Goal: Task Accomplishment & Management: Complete application form

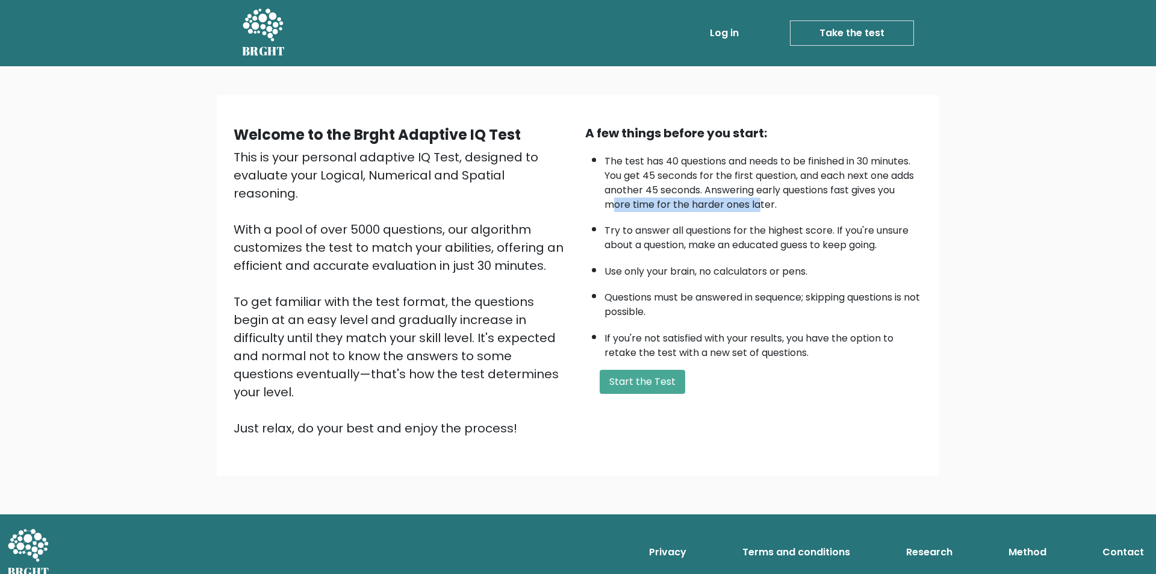
drag, startPoint x: 731, startPoint y: 201, endPoint x: 764, endPoint y: 201, distance: 32.5
click at [764, 201] on li "The test has 40 questions and needs to be finished in 30 minutes. You get 45 se…" at bounding box center [764, 180] width 318 height 64
click at [659, 387] on button "Start the Test" at bounding box center [643, 382] width 86 height 24
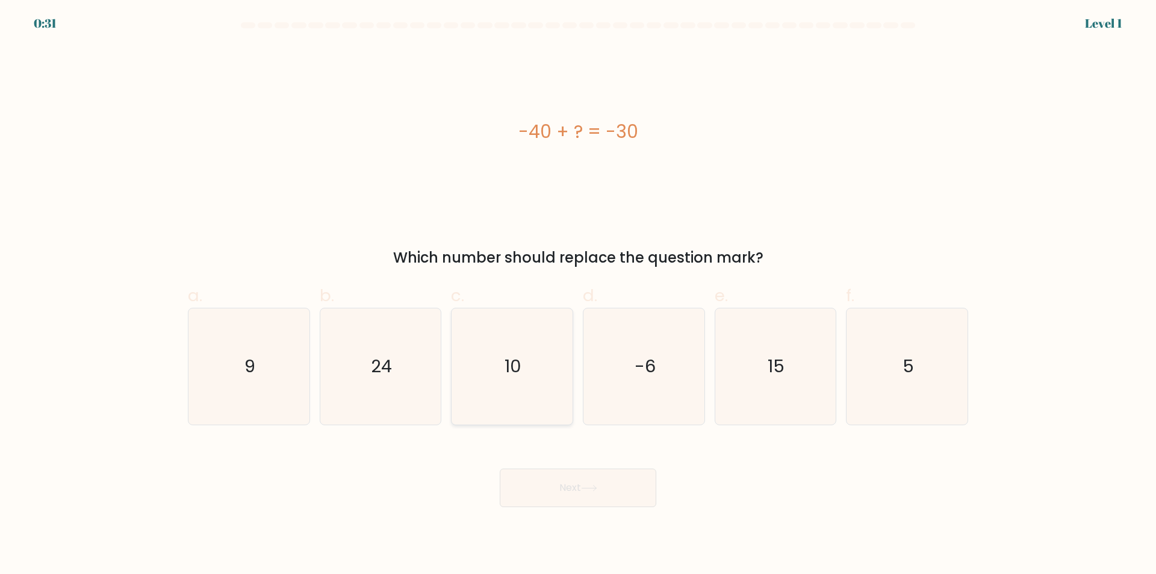
click at [517, 372] on text "10" at bounding box center [513, 367] width 17 height 24
click at [578, 295] on input "c. 10" at bounding box center [578, 291] width 1 height 8
radio input "true"
click at [569, 480] on button "Next" at bounding box center [578, 488] width 157 height 39
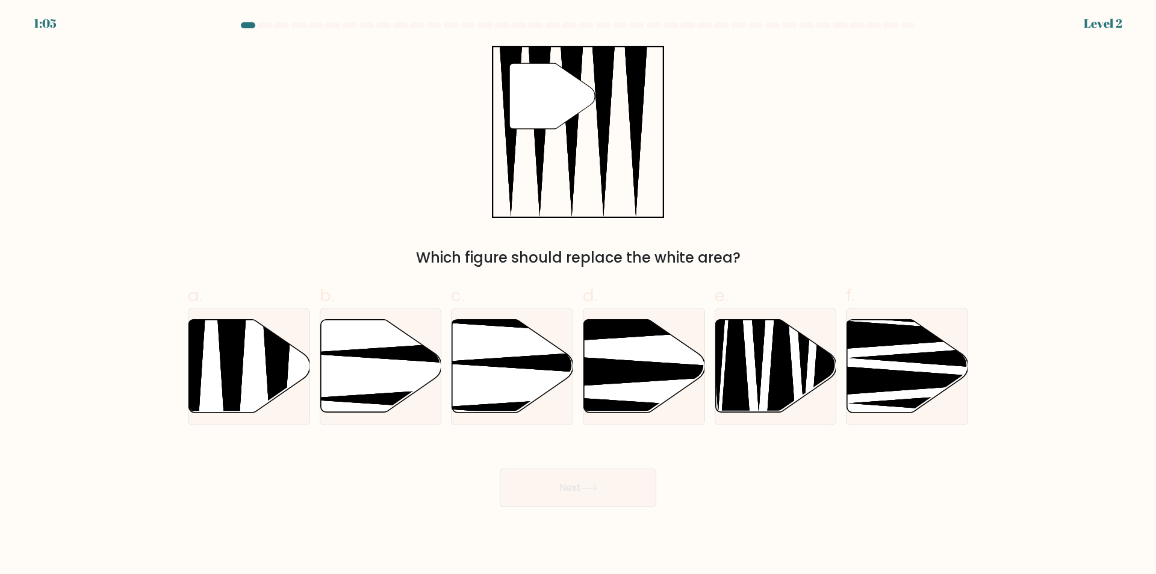
drag, startPoint x: 264, startPoint y: 387, endPoint x: 179, endPoint y: 358, distance: 90.1
click at [179, 358] on form at bounding box center [578, 264] width 1156 height 485
click at [225, 361] on icon at bounding box center [231, 416] width 31 height 240
click at [578, 295] on input "a." at bounding box center [578, 291] width 1 height 8
radio input "true"
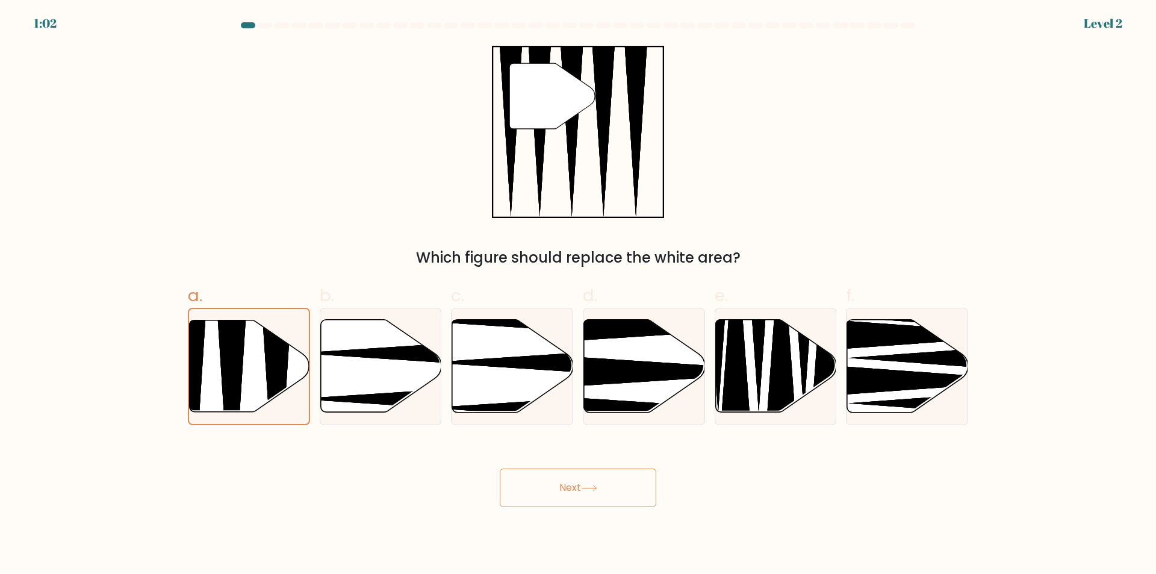
click at [586, 487] on icon at bounding box center [589, 488] width 16 height 7
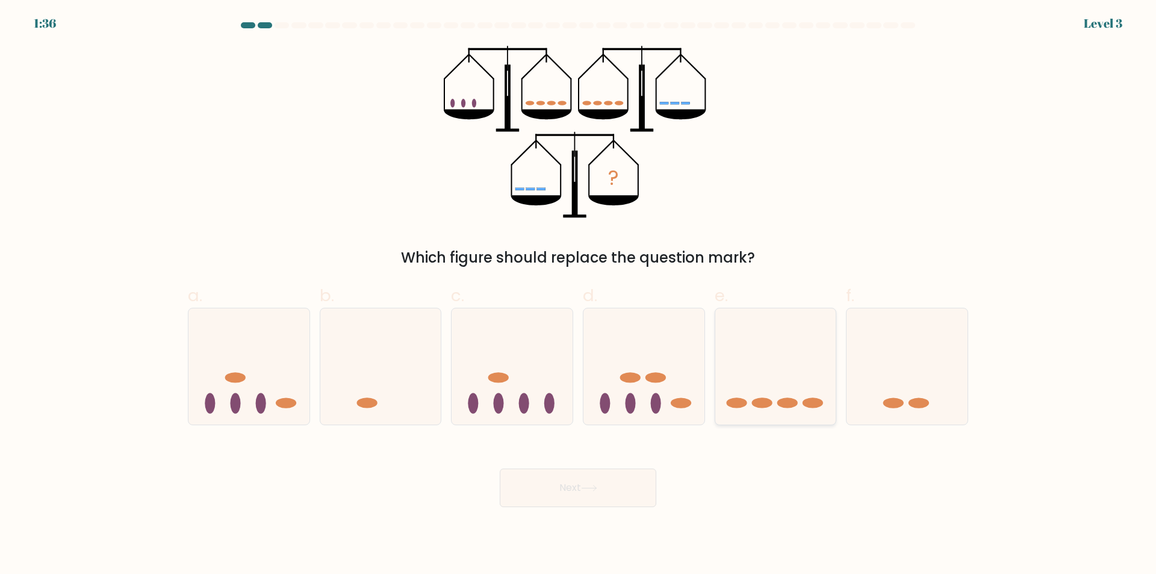
click at [802, 388] on icon at bounding box center [776, 367] width 121 height 100
click at [579, 295] on input "e." at bounding box center [578, 291] width 1 height 8
radio input "true"
click at [581, 486] on button "Next" at bounding box center [578, 488] width 157 height 39
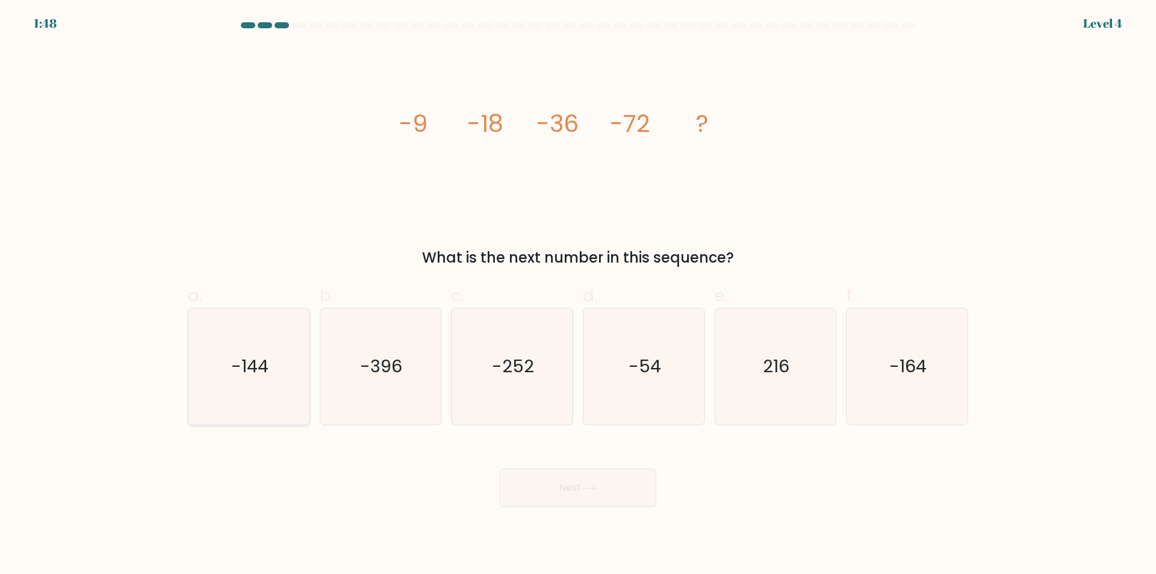
click at [257, 396] on icon "-144" at bounding box center [249, 366] width 116 height 116
click at [578, 295] on input "a. -144" at bounding box center [578, 291] width 1 height 8
radio input "true"
click at [603, 491] on button "Next" at bounding box center [578, 488] width 157 height 39
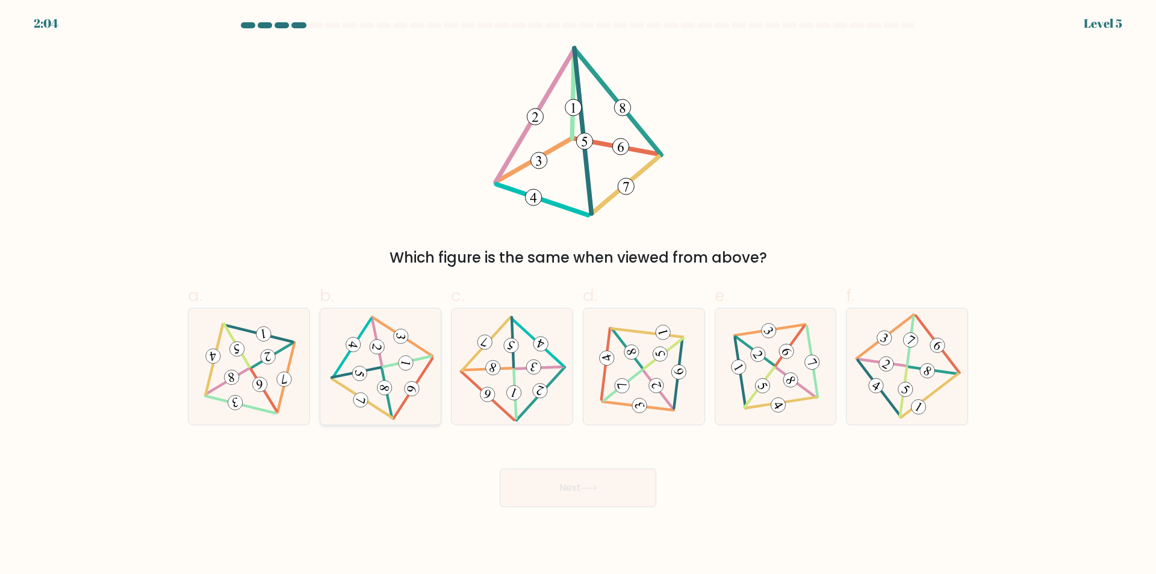
click at [389, 401] on 596 at bounding box center [387, 393] width 49 height 49
click at [578, 295] on input "b." at bounding box center [578, 291] width 1 height 8
radio input "true"
click at [547, 481] on button "Next" at bounding box center [578, 488] width 157 height 39
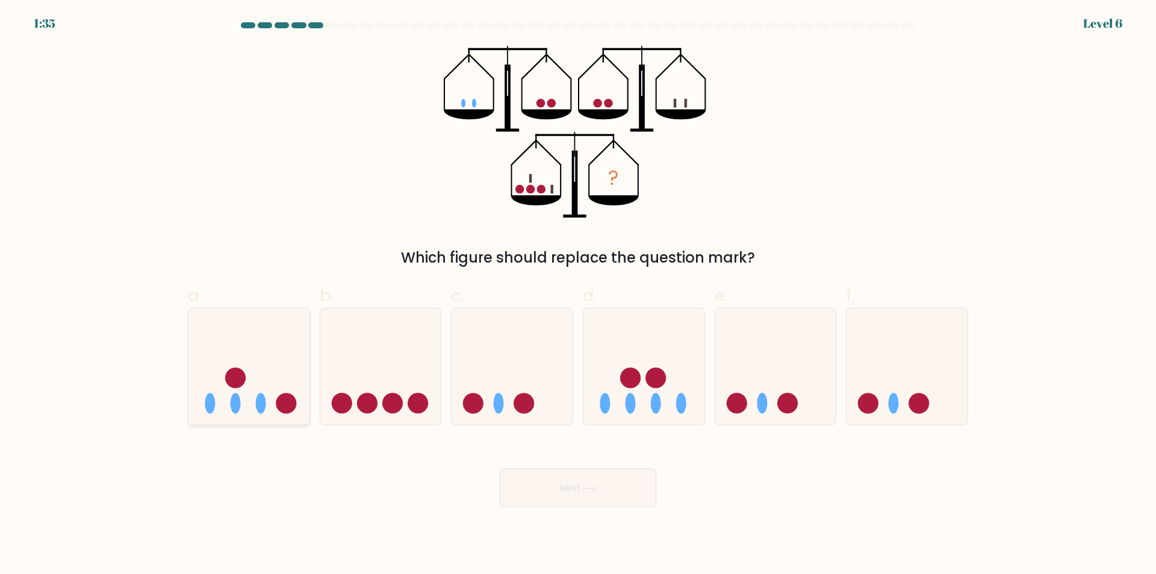
click at [290, 352] on icon at bounding box center [249, 367] width 121 height 100
click at [578, 295] on input "a." at bounding box center [578, 291] width 1 height 8
radio input "true"
click at [604, 488] on button "Next" at bounding box center [578, 488] width 157 height 39
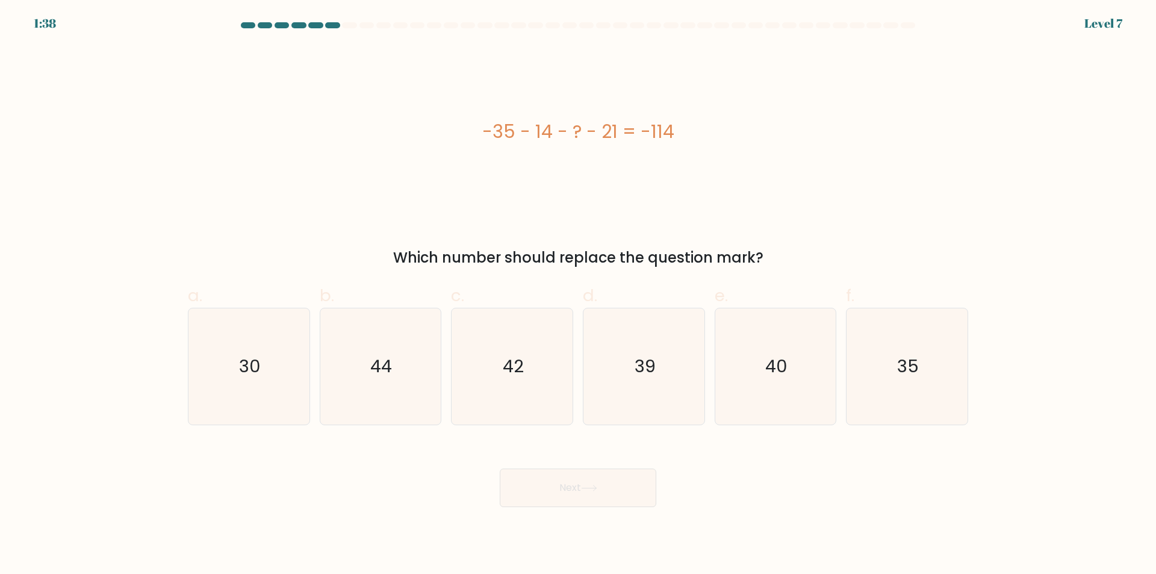
drag, startPoint x: 519, startPoint y: 130, endPoint x: 805, endPoint y: 76, distance: 291.8
click at [702, 123] on div "-35 - 14 - ? - 21 = -114" at bounding box center [578, 131] width 781 height 27
copy div "-35 - 14 - ? - 21 = -114"
click at [396, 385] on icon "44" at bounding box center [380, 366] width 116 height 116
click at [578, 295] on input "b. 44" at bounding box center [578, 291] width 1 height 8
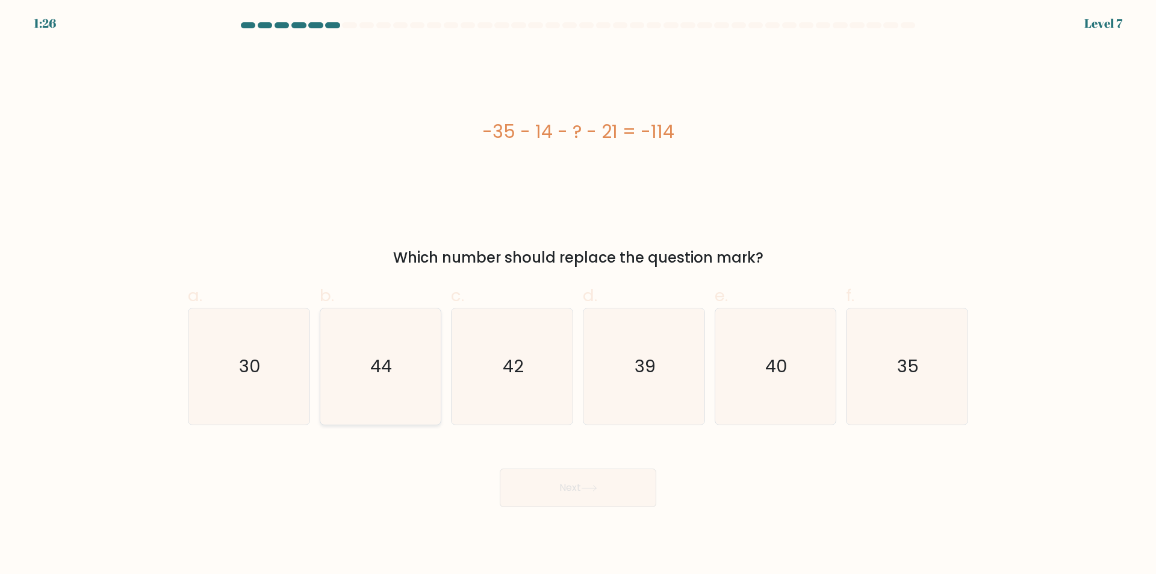
radio input "true"
click at [572, 498] on button "Next" at bounding box center [578, 488] width 157 height 39
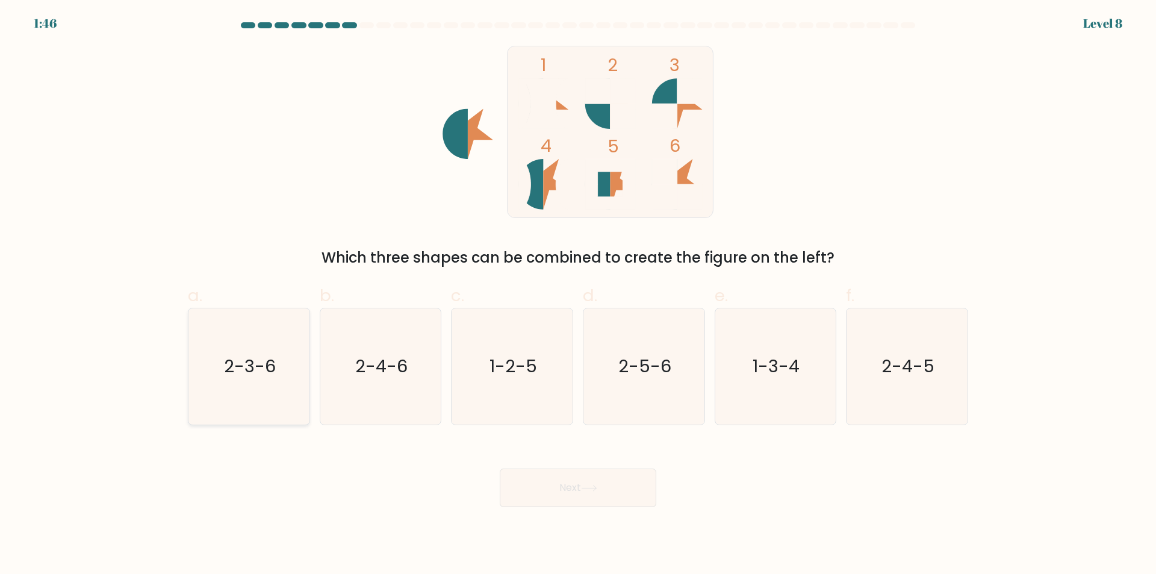
click at [232, 386] on icon "2-3-6" at bounding box center [249, 366] width 116 height 116
click at [578, 295] on input "a. 2-3-6" at bounding box center [578, 291] width 1 height 8
radio input "true"
click at [596, 496] on button "Next" at bounding box center [578, 488] width 157 height 39
click at [541, 488] on button "Next" at bounding box center [578, 488] width 157 height 39
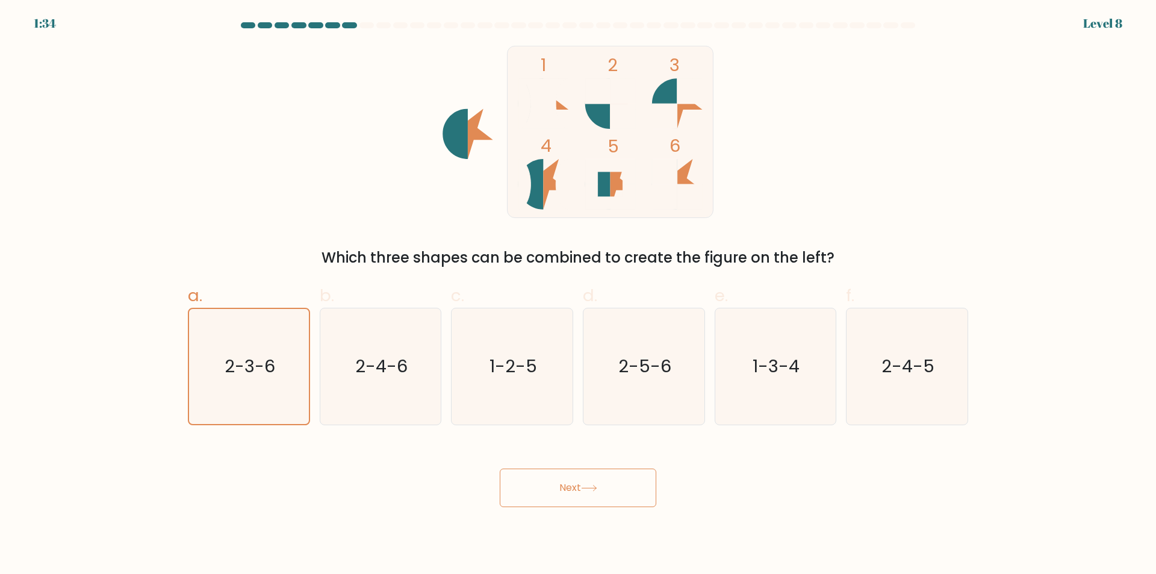
click at [806, 97] on div "1 2 3 4 5 6 Which three shapes can be combined to create the figure on the left?" at bounding box center [578, 157] width 795 height 223
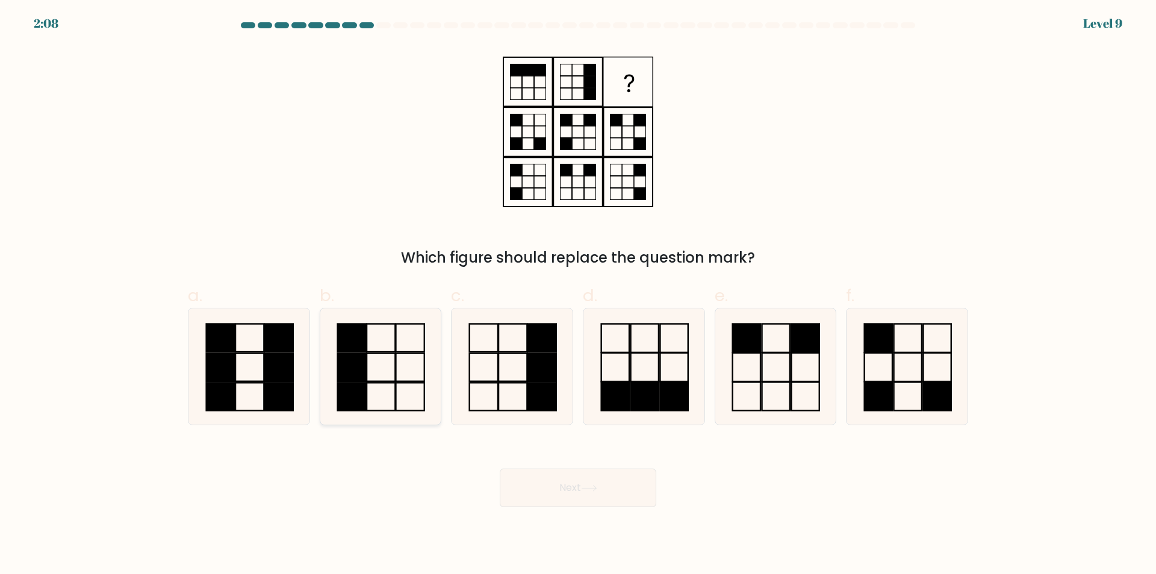
click at [381, 372] on icon at bounding box center [380, 366] width 116 height 116
click at [578, 295] on input "b." at bounding box center [578, 291] width 1 height 8
radio input "true"
click at [564, 485] on button "Next" at bounding box center [578, 488] width 157 height 39
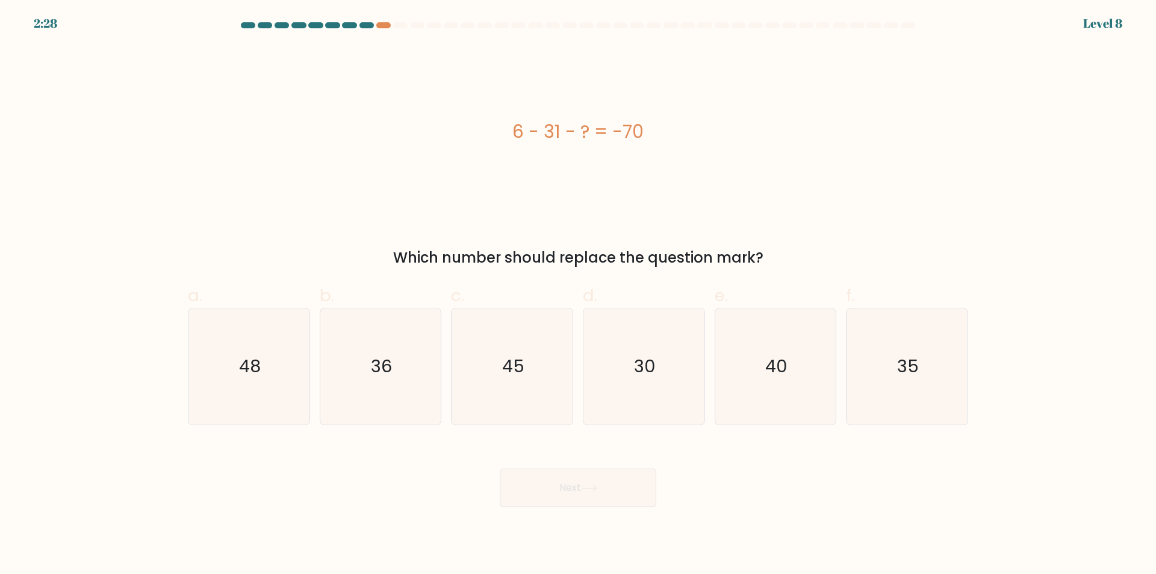
drag, startPoint x: 512, startPoint y: 125, endPoint x: 653, endPoint y: 133, distance: 141.2
click at [653, 133] on div "6 - 31 - ? = -70" at bounding box center [578, 131] width 781 height 27
copy div "6 - 31 - ? = -70"
drag, startPoint x: 799, startPoint y: 234, endPoint x: 868, endPoint y: 129, distance: 125.6
click at [799, 234] on div "6 - 31 - ? = -70 Which number should replace the question mark?" at bounding box center [578, 157] width 795 height 223
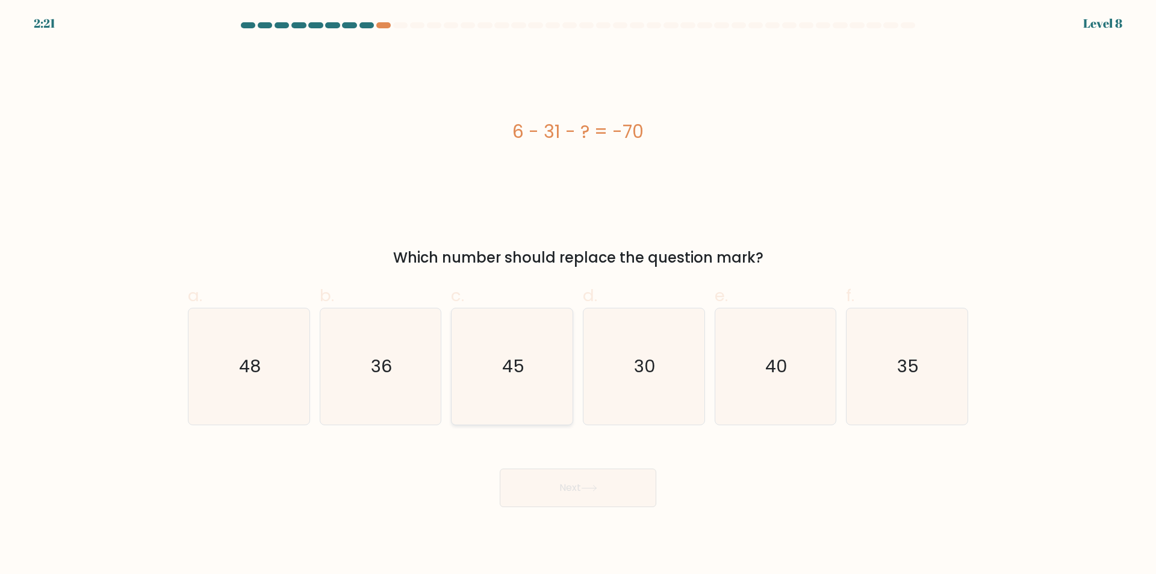
click at [534, 382] on icon "45" at bounding box center [512, 366] width 116 height 116
click at [578, 295] on input "c. 45" at bounding box center [578, 291] width 1 height 8
radio input "true"
click at [566, 475] on button "Next" at bounding box center [578, 488] width 157 height 39
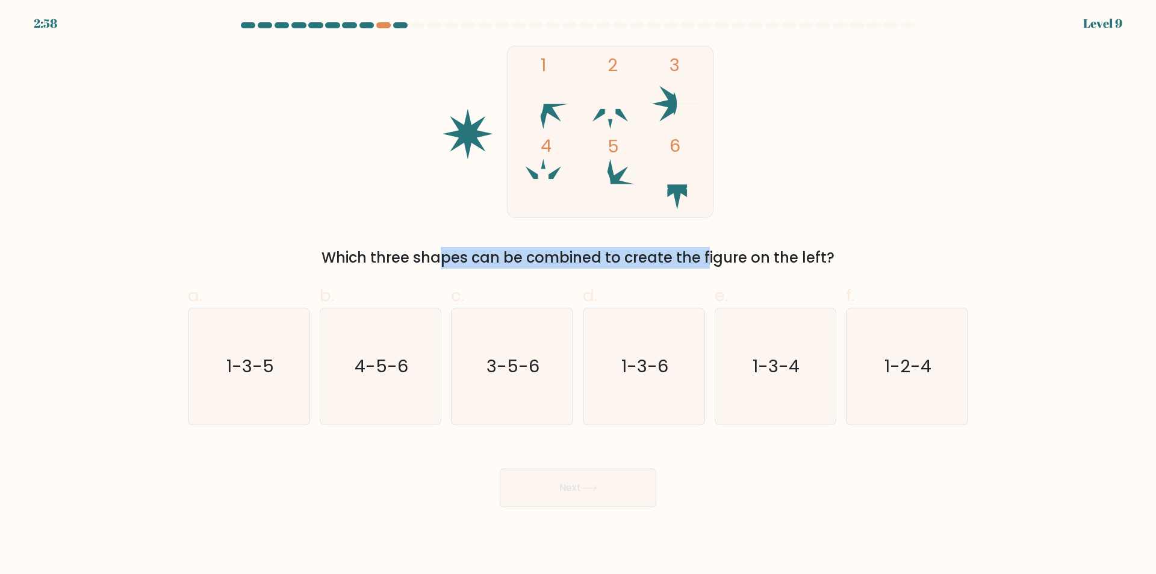
drag, startPoint x: 415, startPoint y: 250, endPoint x: 622, endPoint y: 252, distance: 206.6
click at [621, 252] on div "Which three shapes can be combined to create the figure on the left?" at bounding box center [578, 258] width 766 height 22
click at [622, 252] on div "Which three shapes can be combined to create the figure on the left?" at bounding box center [578, 258] width 766 height 22
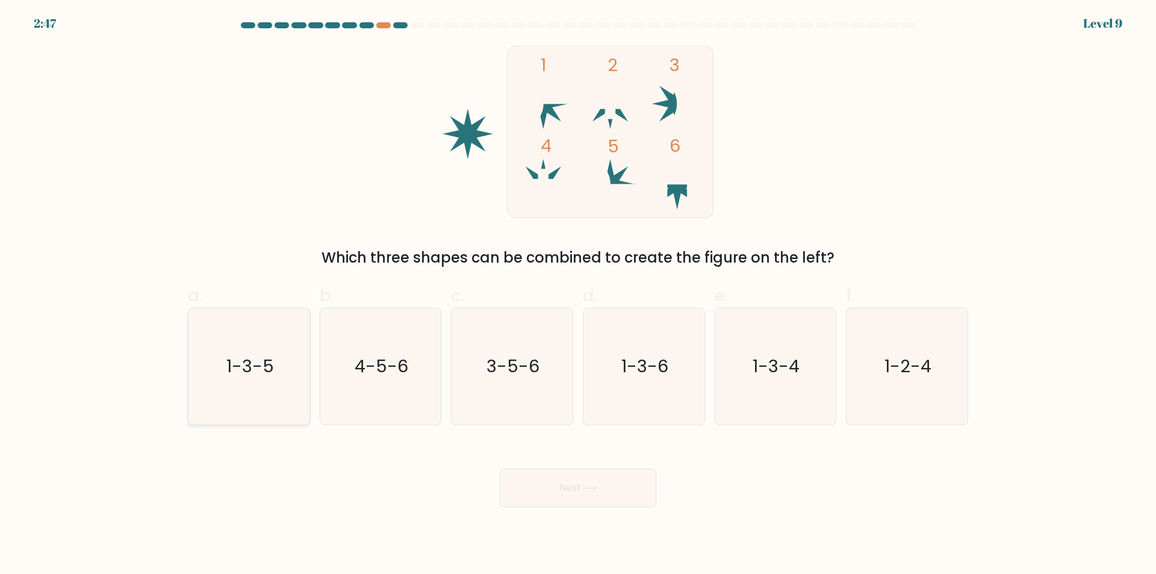
click at [246, 374] on text "1-3-5" at bounding box center [250, 367] width 48 height 24
click at [578, 295] on input "a. 1-3-5" at bounding box center [578, 291] width 1 height 8
radio input "true"
click at [552, 497] on button "Next" at bounding box center [578, 488] width 157 height 39
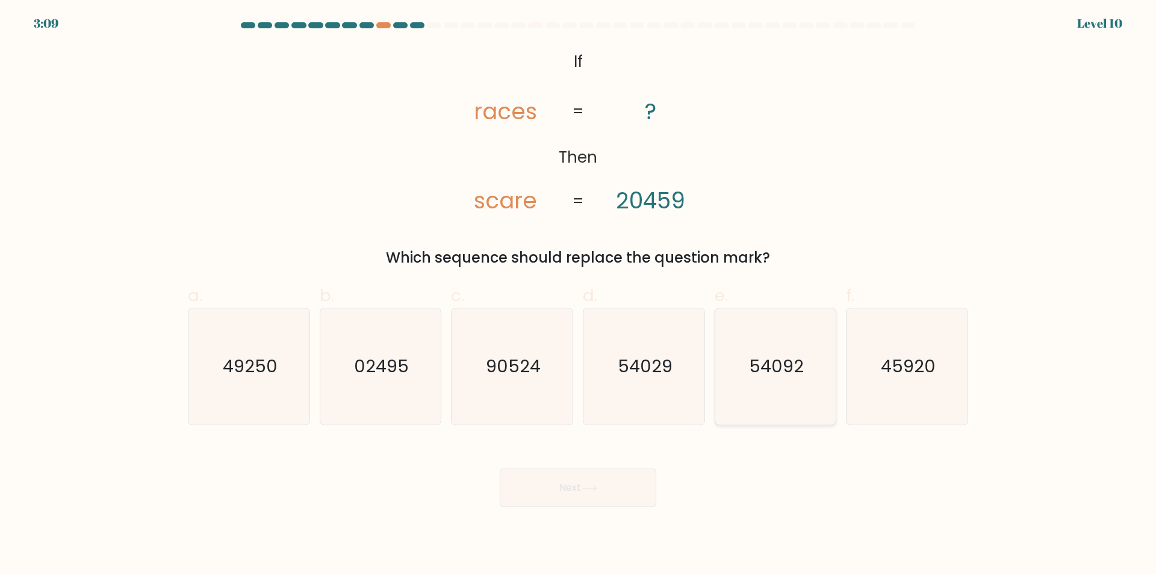
click at [792, 381] on icon "54092" at bounding box center [775, 366] width 116 height 116
click at [579, 295] on input "e. 54092" at bounding box center [578, 291] width 1 height 8
radio input "true"
click at [576, 488] on button "Next" at bounding box center [578, 488] width 157 height 39
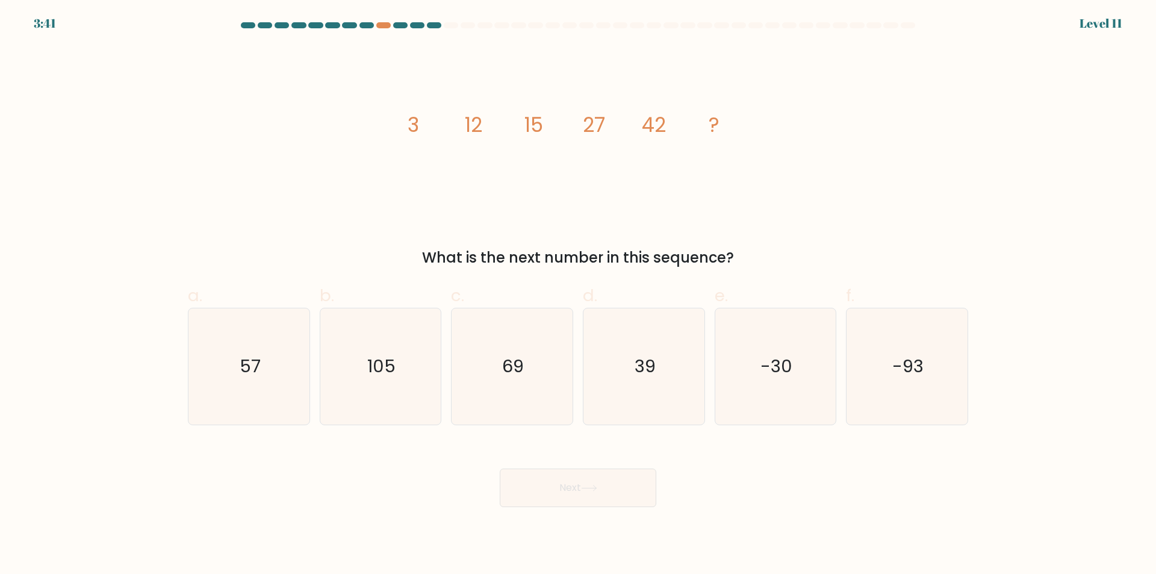
drag, startPoint x: 483, startPoint y: 254, endPoint x: 673, endPoint y: 267, distance: 190.2
click at [664, 267] on div "What is the next number in this sequence?" at bounding box center [578, 258] width 766 height 22
click at [674, 267] on div "What is the next number in this sequence?" at bounding box center [578, 258] width 766 height 22
click at [382, 25] on div at bounding box center [383, 25] width 14 height 6
drag, startPoint x: 415, startPoint y: 120, endPoint x: 602, endPoint y: 140, distance: 188.4
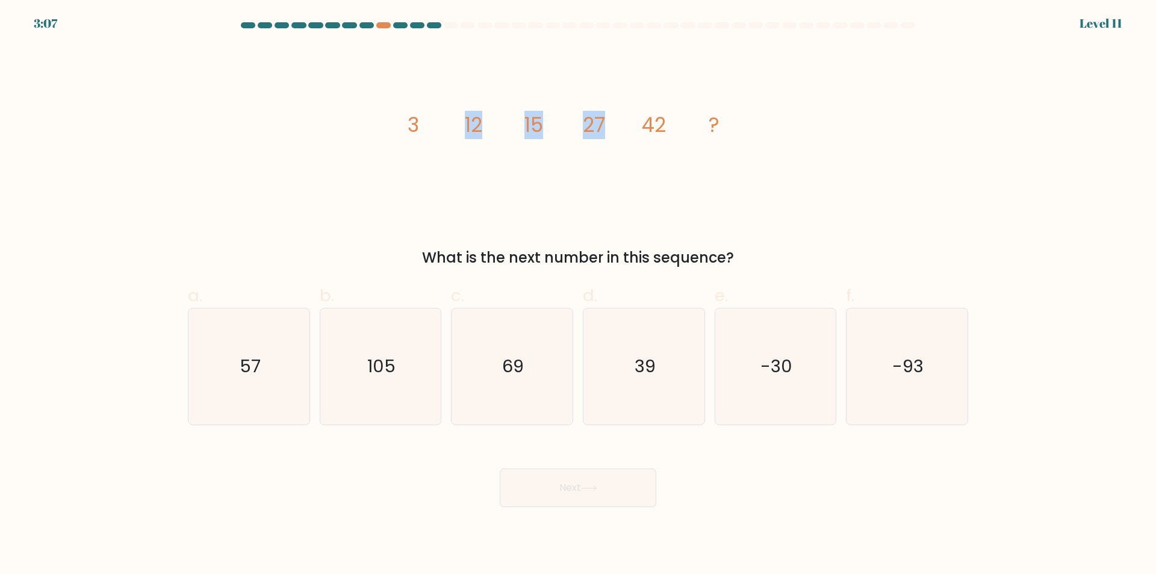
click at [602, 140] on icon "image/svg+xml 3 12 15 27 42 ?" at bounding box center [578, 132] width 361 height 172
click at [474, 149] on icon "image/svg+xml 3 12 15 27 42 ?" at bounding box center [578, 132] width 361 height 172
drag, startPoint x: 408, startPoint y: 128, endPoint x: 752, endPoint y: 150, distance: 345.2
click at [752, 150] on icon "image/svg+xml 3 12 15 27 42 ?" at bounding box center [578, 132] width 361 height 172
click at [970, 172] on div "image/svg+xml 3 12 15 27 42 ? What is the next number in this sequence?" at bounding box center [578, 157] width 795 height 223
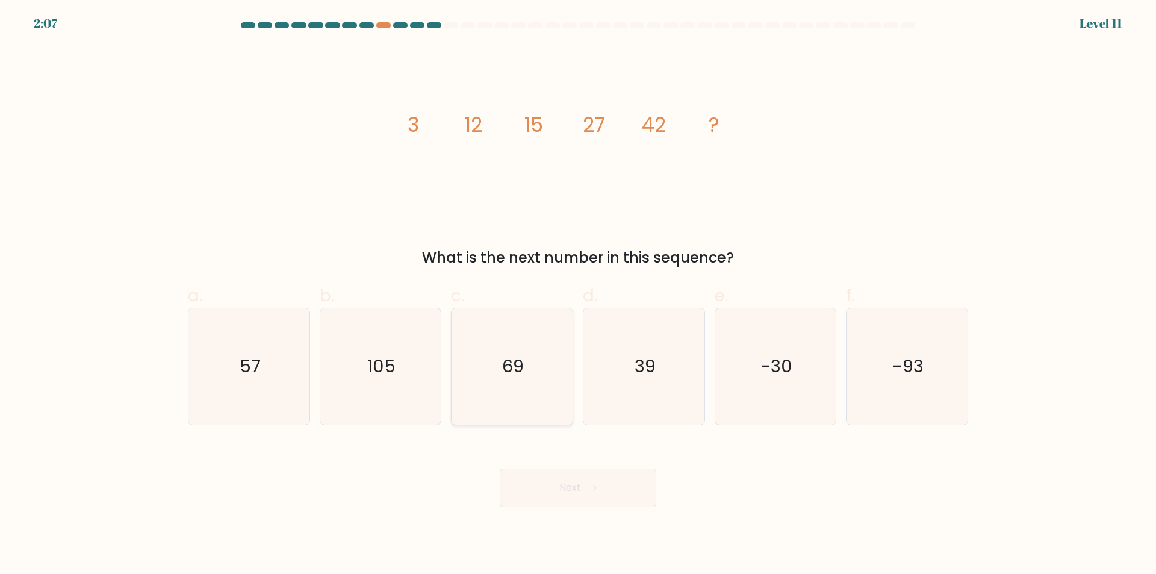
click at [505, 379] on icon "69" at bounding box center [512, 366] width 116 height 116
click at [578, 295] on input "c. 69" at bounding box center [578, 291] width 1 height 8
radio input "true"
click at [574, 483] on button "Next" at bounding box center [578, 488] width 157 height 39
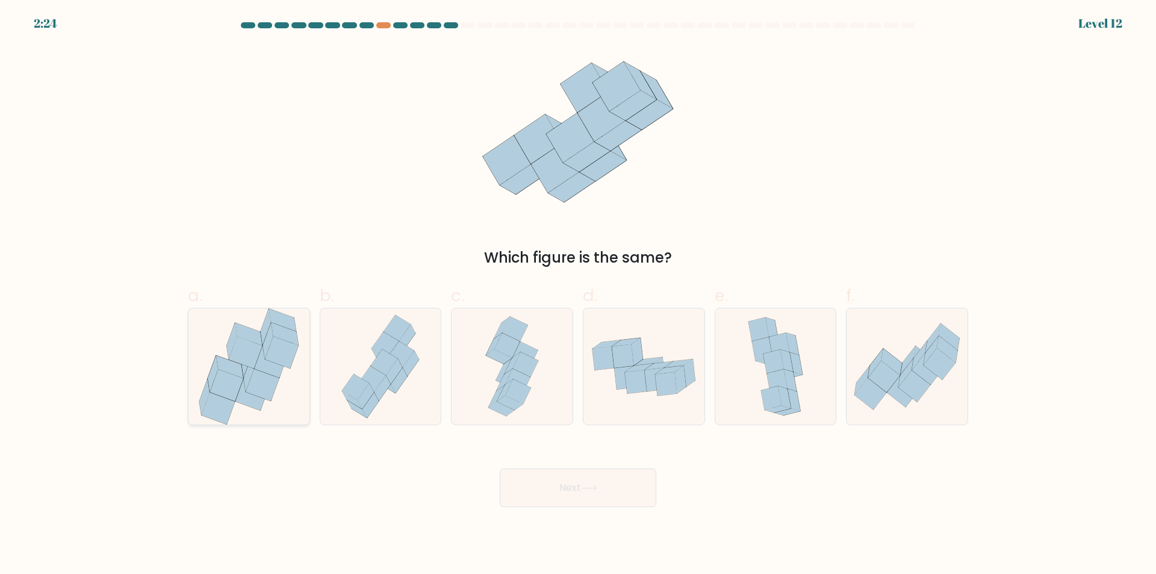
click at [229, 381] on icon at bounding box center [226, 385] width 33 height 32
click at [578, 295] on input "a." at bounding box center [578, 291] width 1 height 8
radio input "true"
click at [616, 496] on button "Next" at bounding box center [578, 488] width 157 height 39
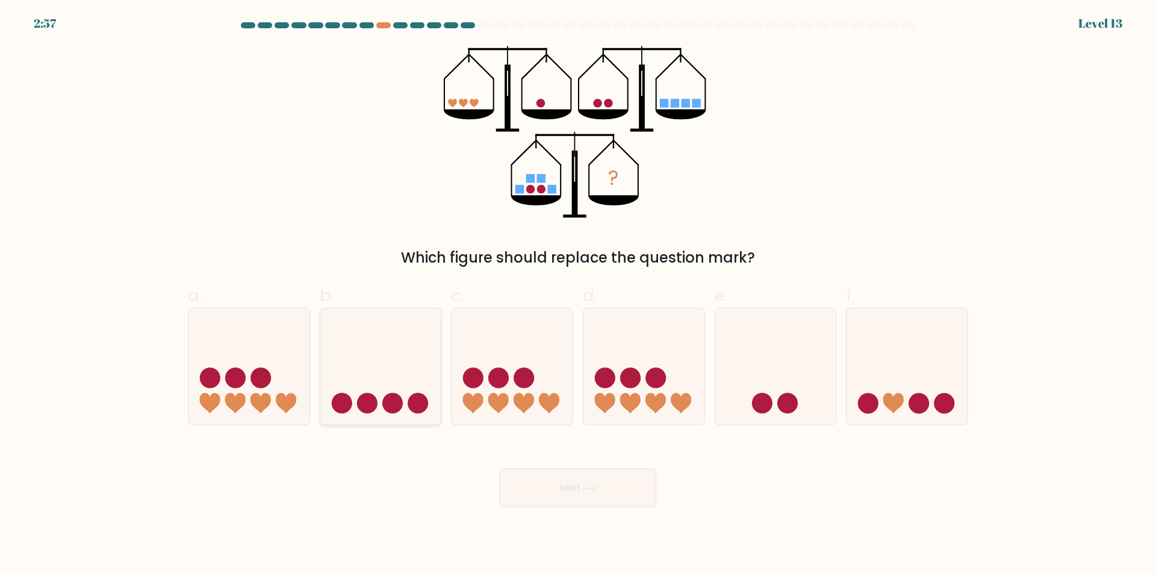
click at [393, 400] on circle at bounding box center [392, 403] width 20 height 20
click at [578, 295] on input "b." at bounding box center [578, 291] width 1 height 8
radio input "true"
click at [569, 493] on button "Next" at bounding box center [578, 488] width 157 height 39
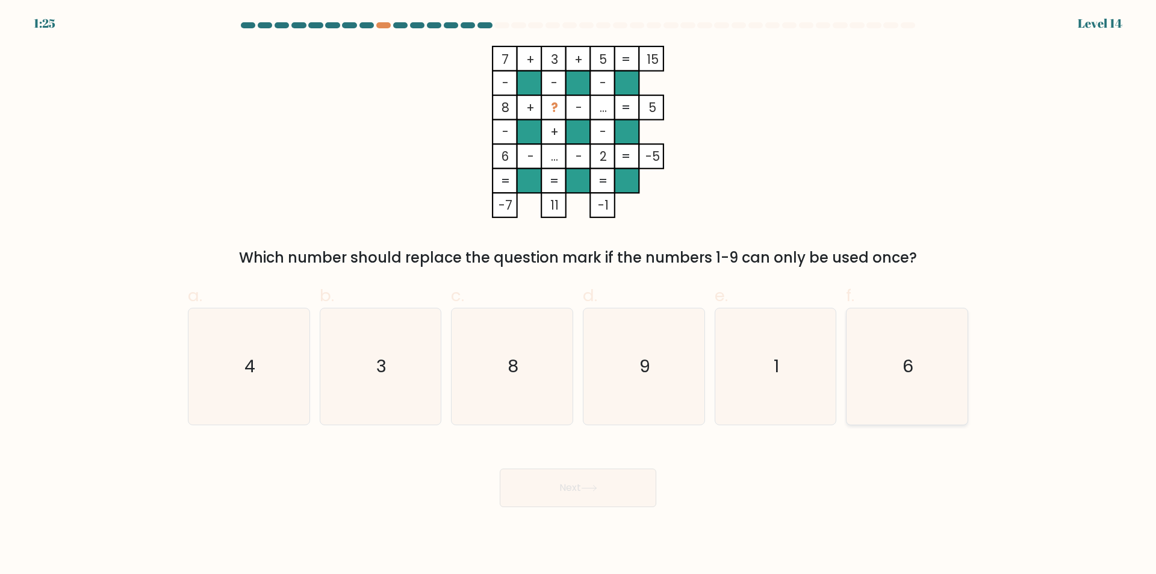
click at [932, 362] on icon "6" at bounding box center [907, 366] width 116 height 116
click at [579, 295] on input "f. 6" at bounding box center [578, 291] width 1 height 8
radio input "true"
click at [502, 163] on tspan "6" at bounding box center [505, 156] width 7 height 17
click at [264, 355] on icon "4" at bounding box center [249, 366] width 116 height 116
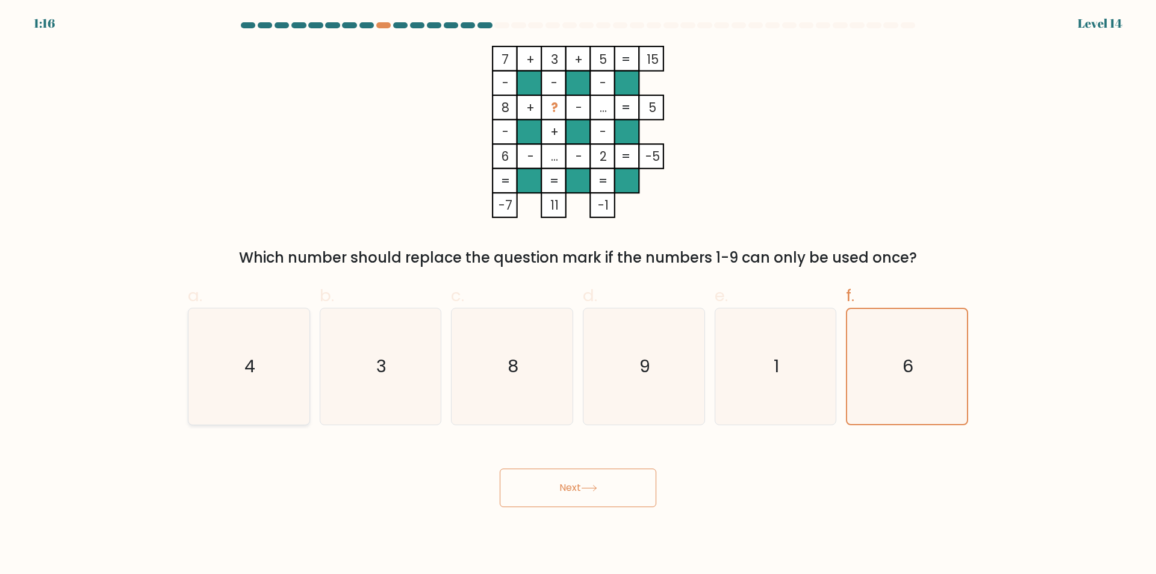
click at [578, 295] on input "a. 4" at bounding box center [578, 291] width 1 height 8
radio input "true"
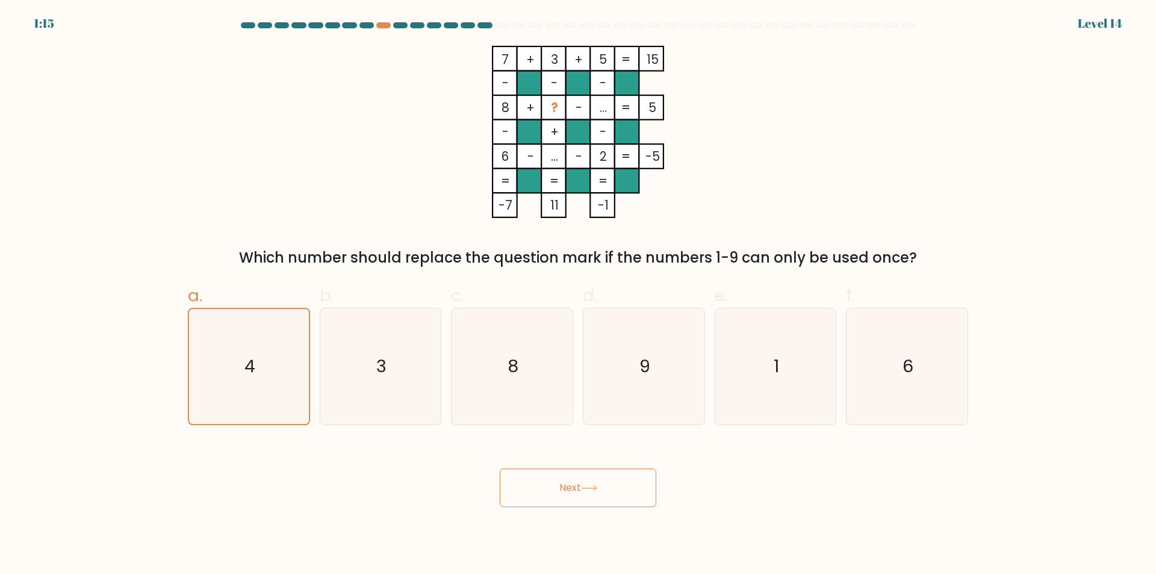
click at [587, 494] on button "Next" at bounding box center [578, 488] width 157 height 39
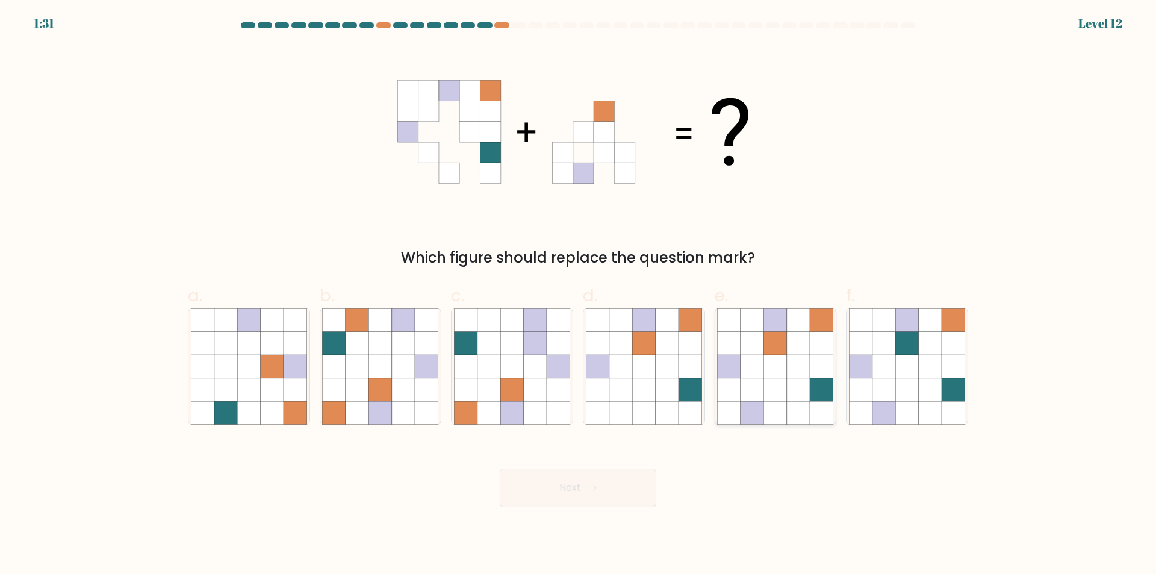
click at [742, 387] on icon at bounding box center [752, 389] width 23 height 23
click at [579, 295] on input "e." at bounding box center [578, 291] width 1 height 8
radio input "true"
click at [591, 493] on button "Next" at bounding box center [578, 488] width 157 height 39
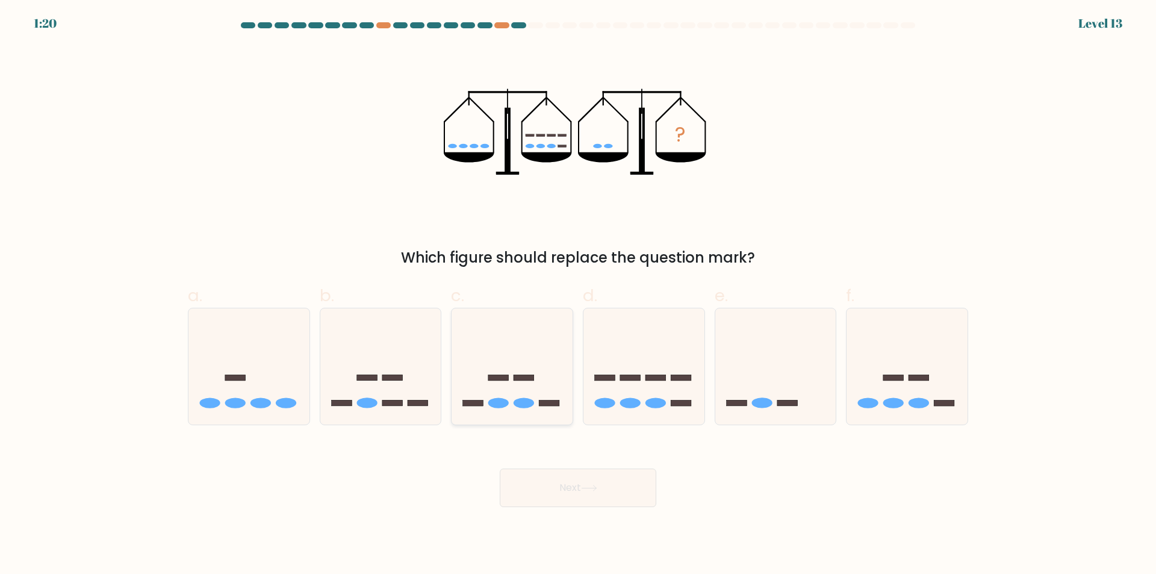
click at [524, 399] on ellipse at bounding box center [524, 403] width 20 height 10
click at [578, 295] on input "c." at bounding box center [578, 291] width 1 height 8
radio input "true"
click at [587, 483] on button "Next" at bounding box center [578, 488] width 157 height 39
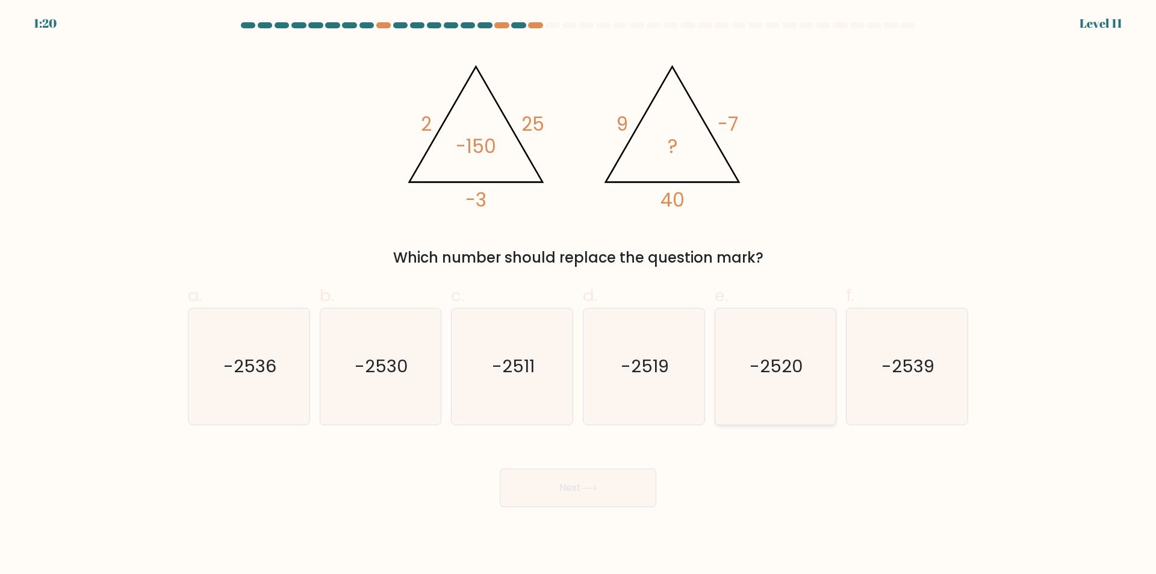
click at [794, 387] on icon "-2520" at bounding box center [775, 366] width 116 height 116
click at [579, 295] on input "e. -2520" at bounding box center [578, 291] width 1 height 8
radio input "true"
click at [540, 490] on button "Next" at bounding box center [578, 488] width 157 height 39
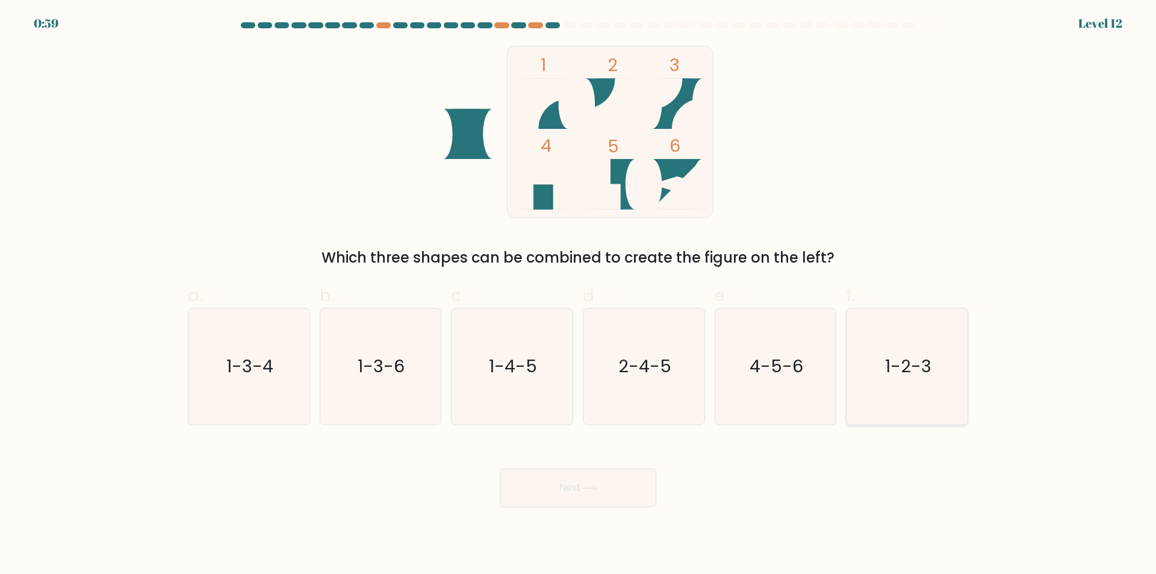
click at [879, 370] on icon "1-2-3" at bounding box center [907, 366] width 116 height 116
click at [579, 295] on input "f. 1-2-3" at bounding box center [578, 291] width 1 height 8
radio input "true"
click at [603, 490] on button "Next" at bounding box center [578, 488] width 157 height 39
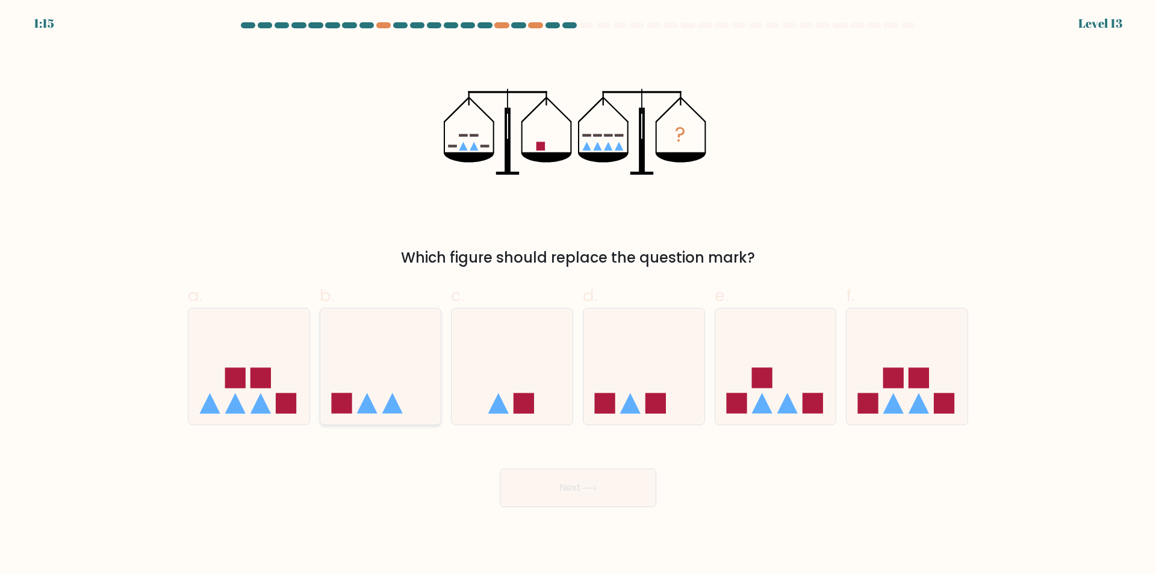
click at [398, 355] on icon at bounding box center [380, 367] width 121 height 100
click at [578, 295] on input "b." at bounding box center [578, 291] width 1 height 8
radio input "true"
click at [621, 487] on button "Next" at bounding box center [578, 488] width 157 height 39
click at [548, 473] on button "Next" at bounding box center [578, 488] width 157 height 39
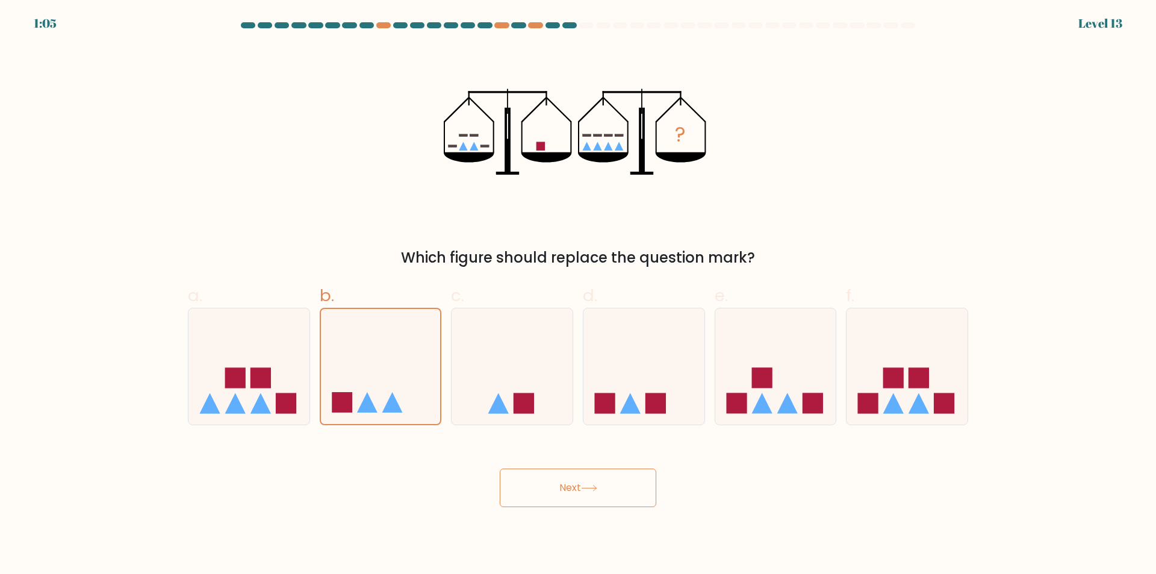
click at [575, 494] on button "Next" at bounding box center [578, 488] width 157 height 39
click at [385, 378] on icon at bounding box center [381, 366] width 120 height 99
click at [578, 295] on input "b." at bounding box center [578, 291] width 1 height 8
click at [604, 490] on button "Next" at bounding box center [578, 488] width 157 height 39
click at [699, 165] on icon "?" at bounding box center [578, 132] width 269 height 172
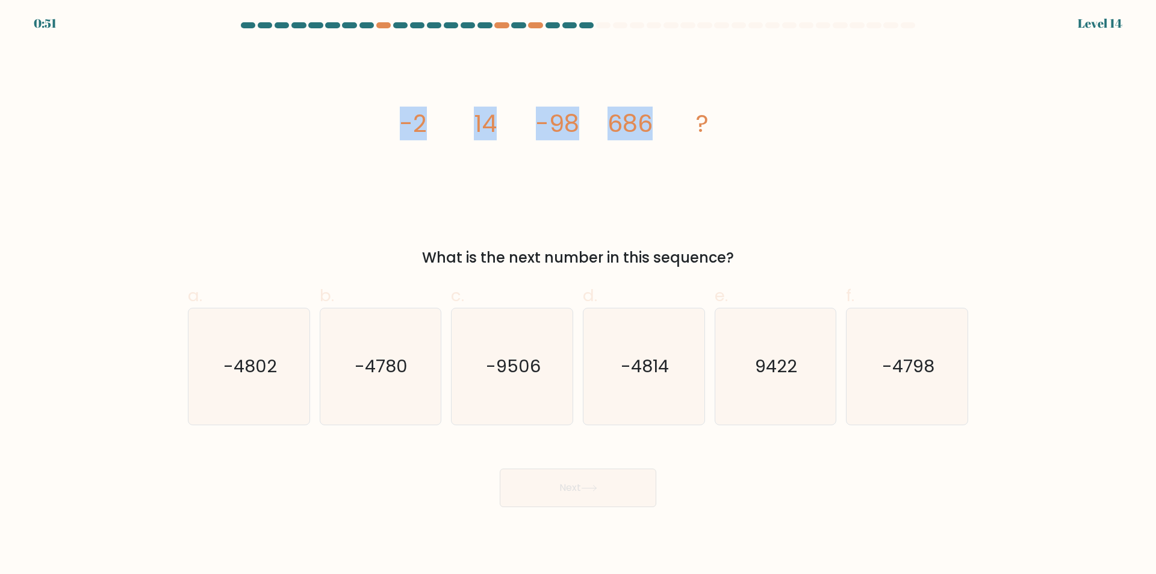
drag, startPoint x: 457, startPoint y: 129, endPoint x: 649, endPoint y: 133, distance: 192.8
click at [649, 133] on div "image/svg+xml -2 14 -98 686 ? What is the next number in this sequence?" at bounding box center [578, 157] width 795 height 223
copy g "-2 14 -98 686"
click at [963, 141] on div "image/svg+xml -2 14 -98 686 ? What is the next number in this sequence?" at bounding box center [578, 157] width 795 height 223
drag, startPoint x: 388, startPoint y: 126, endPoint x: 660, endPoint y: 120, distance: 271.7
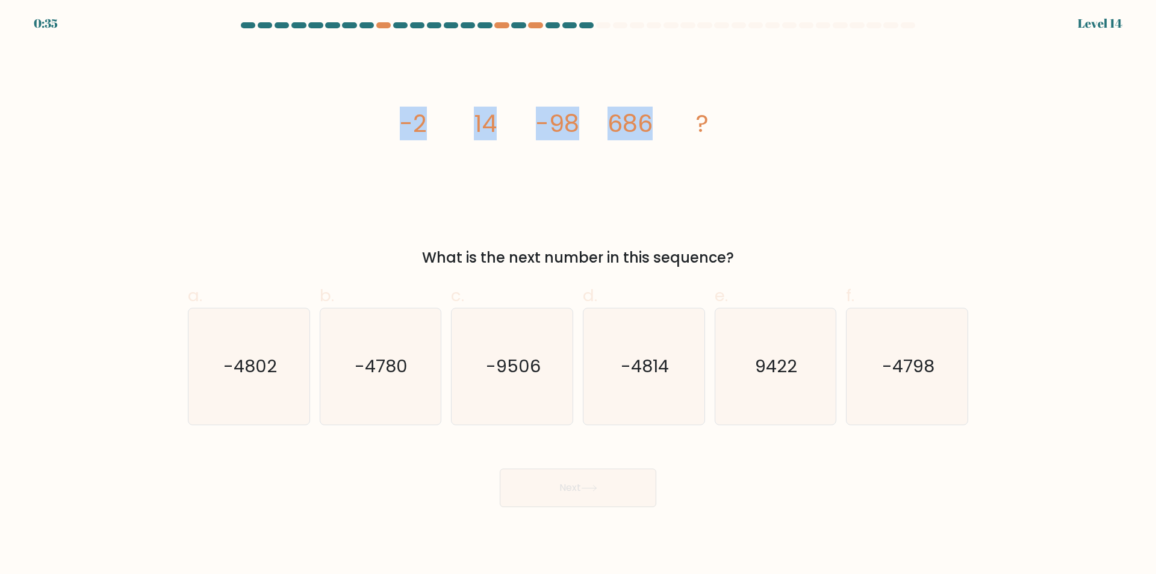
click at [660, 120] on div "image/svg+xml -2 14 -98 686 ? What is the next number in this sequence?" at bounding box center [578, 157] width 795 height 223
copy g "-2 14 -98 686"
click at [276, 364] on icon "-4802" at bounding box center [249, 366] width 116 height 116
click at [578, 295] on input "a. -4802" at bounding box center [578, 291] width 1 height 8
radio input "true"
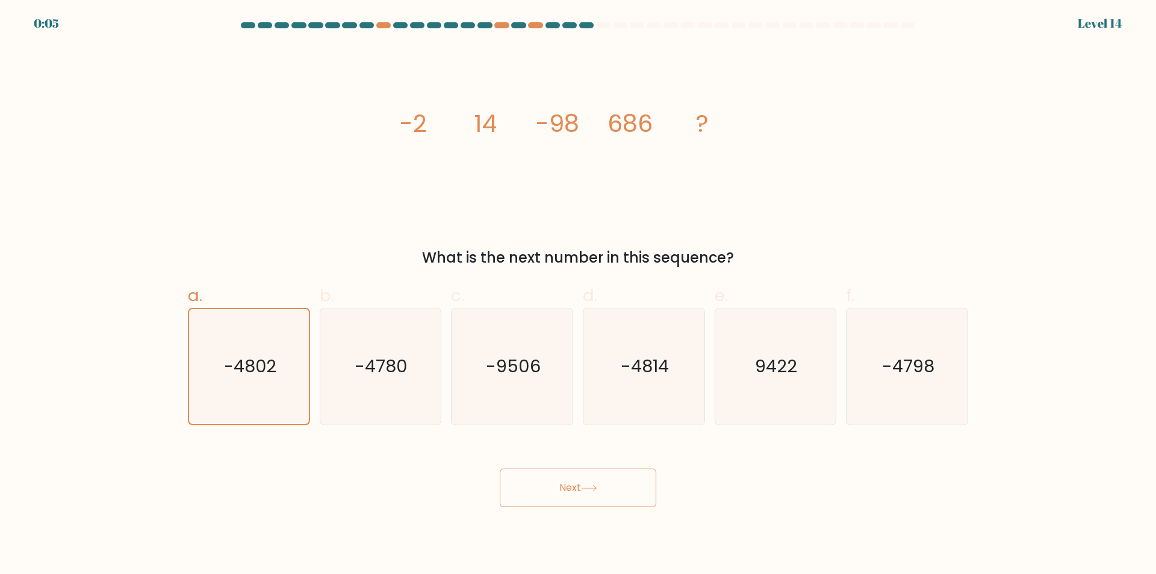
click at [561, 487] on button "Next" at bounding box center [578, 488] width 157 height 39
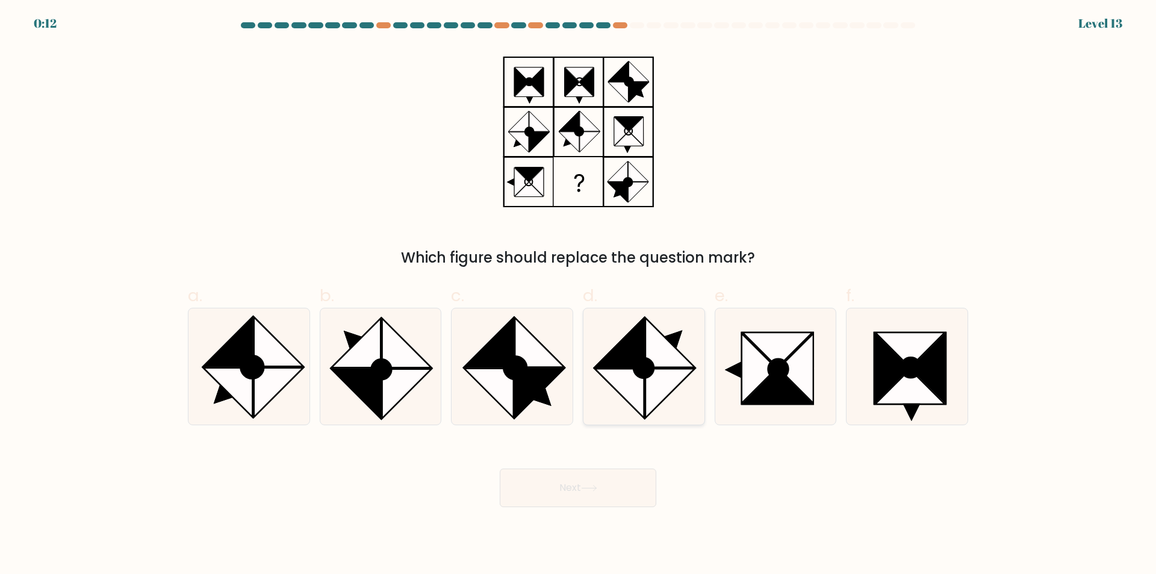
click at [654, 386] on icon at bounding box center [670, 393] width 49 height 49
click at [579, 295] on input "d." at bounding box center [578, 291] width 1 height 8
radio input "true"
click at [620, 481] on button "Next" at bounding box center [578, 488] width 157 height 39
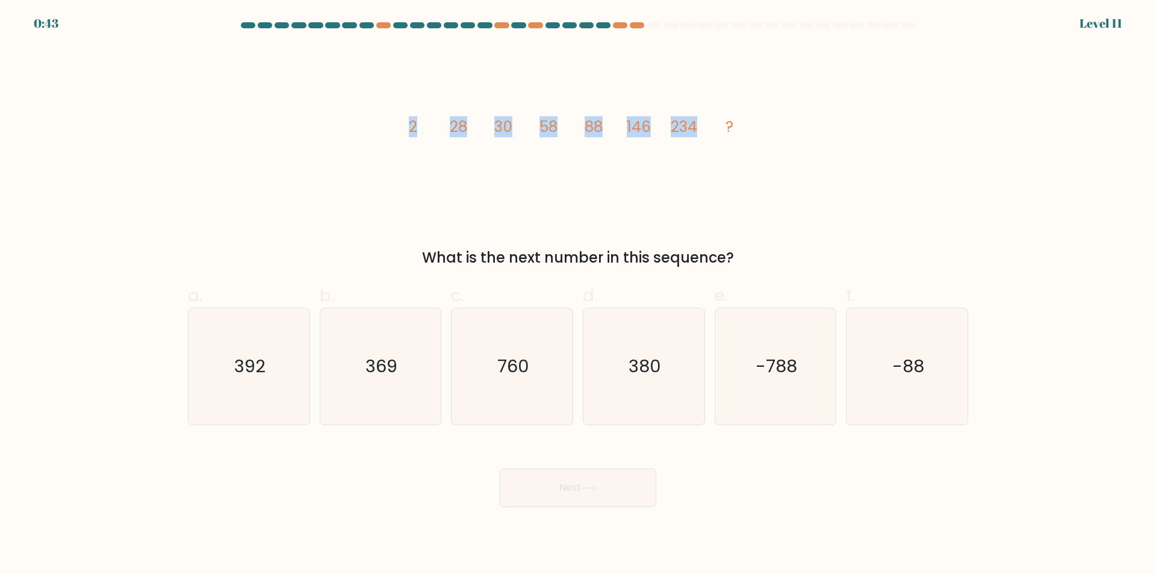
drag, startPoint x: 481, startPoint y: 122, endPoint x: 702, endPoint y: 124, distance: 221.7
click at [702, 124] on icon "image/svg+xml 2 28 30 58 88 146 234 ?" at bounding box center [578, 132] width 361 height 172
copy g "2 28 30 58 88 146 234"
click at [829, 176] on div "image/svg+xml 2 28 30 58 88 146 234 ? What is the next number in this sequence?" at bounding box center [578, 157] width 795 height 223
click at [637, 378] on text "380" at bounding box center [645, 367] width 33 height 24
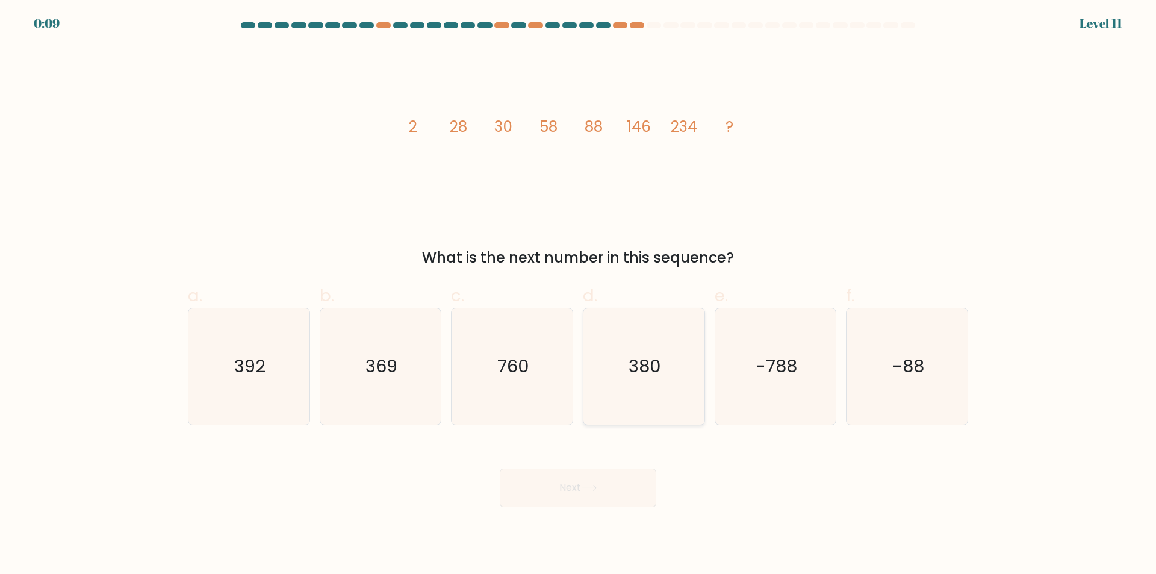
click at [579, 295] on input "d. 380" at bounding box center [578, 291] width 1 height 8
radio input "true"
click at [605, 484] on button "Next" at bounding box center [578, 488] width 157 height 39
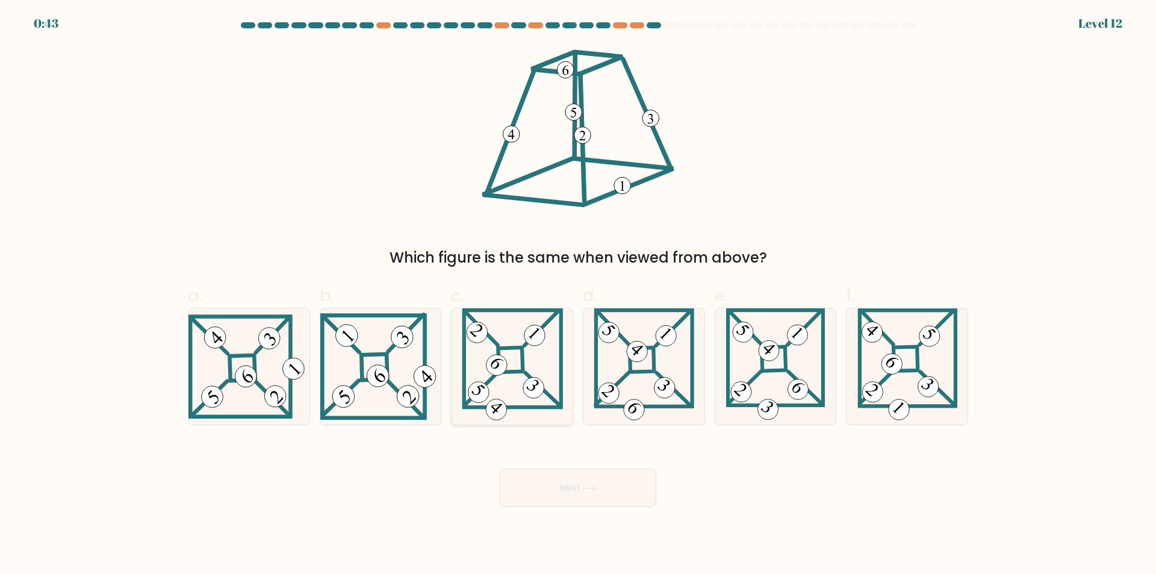
click at [486, 369] on icon at bounding box center [512, 366] width 101 height 116
click at [578, 295] on input "c." at bounding box center [578, 291] width 1 height 8
radio input "true"
click at [905, 379] on icon at bounding box center [908, 366] width 100 height 116
click at [579, 295] on input "f." at bounding box center [578, 291] width 1 height 8
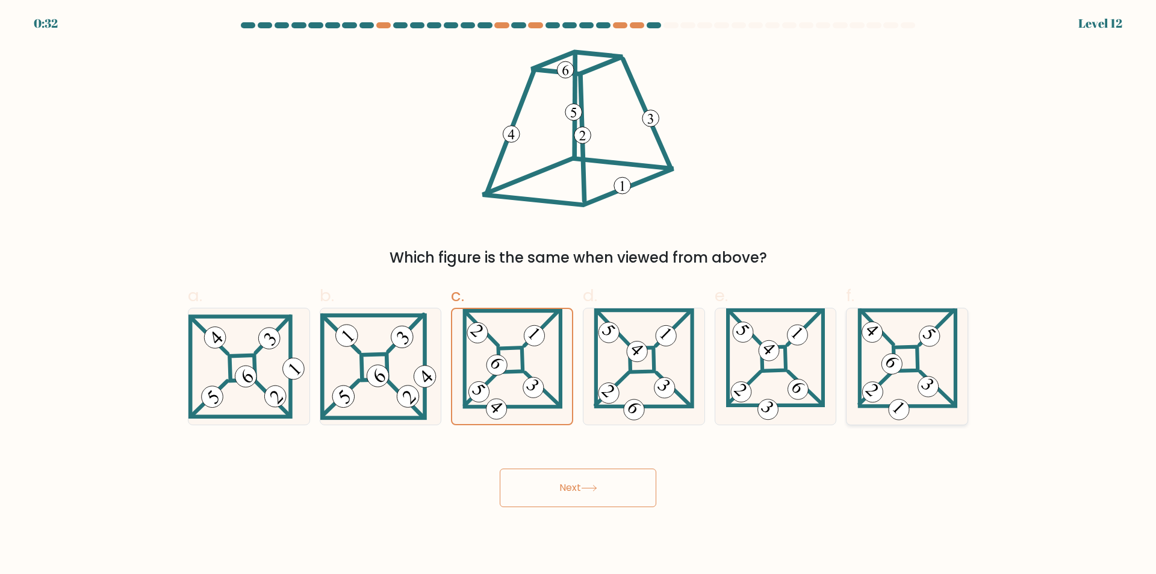
radio input "true"
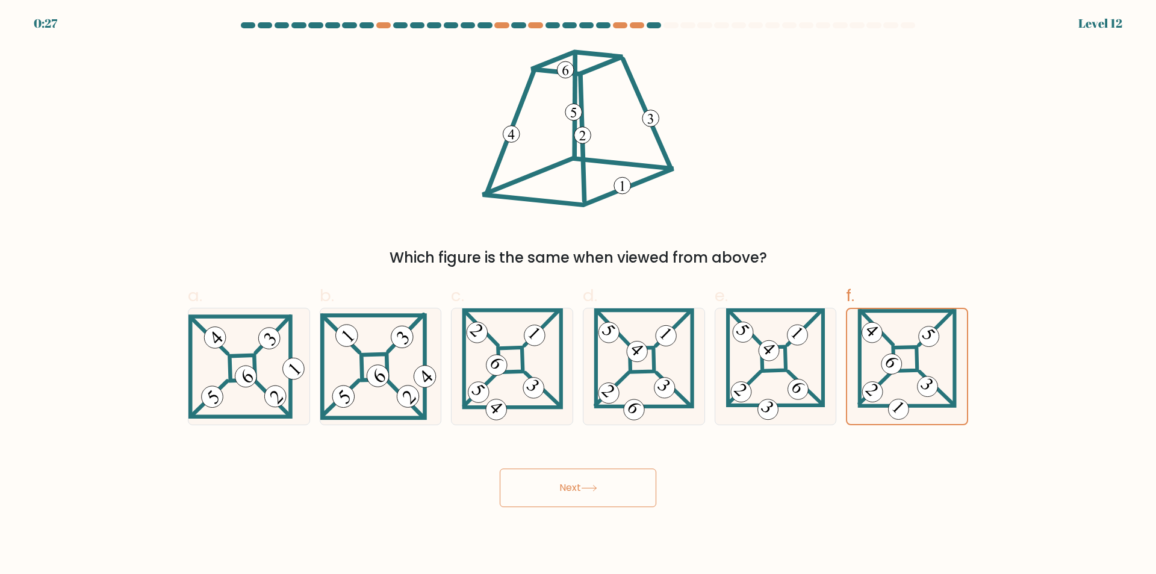
click at [600, 482] on button "Next" at bounding box center [578, 488] width 157 height 39
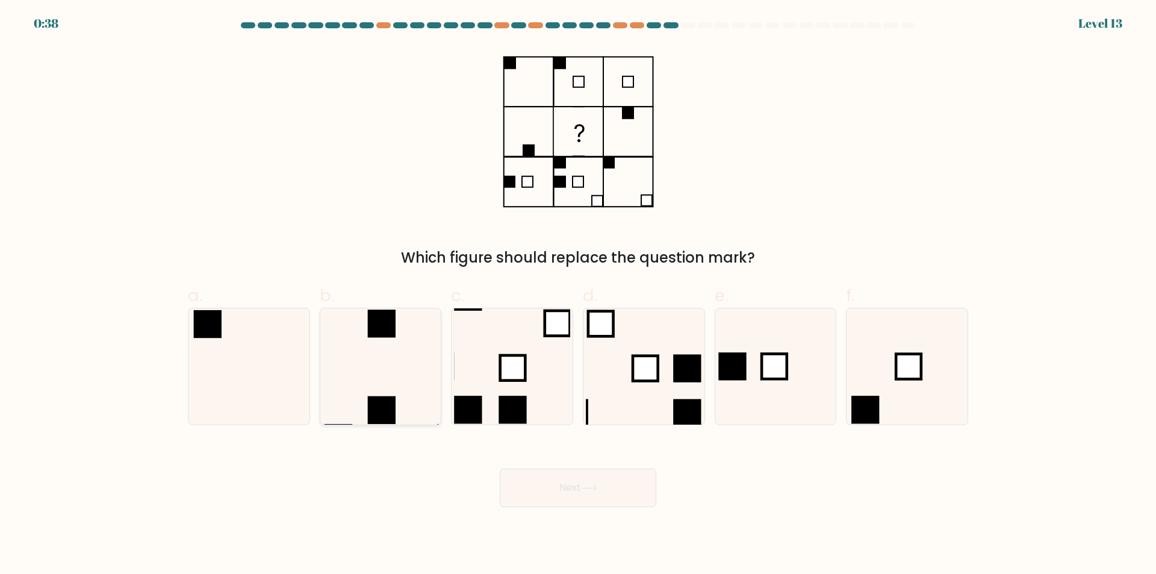
click at [410, 372] on icon at bounding box center [380, 366] width 116 height 116
click at [578, 295] on input "b." at bounding box center [578, 291] width 1 height 8
radio input "true"
click at [574, 496] on button "Next" at bounding box center [578, 488] width 157 height 39
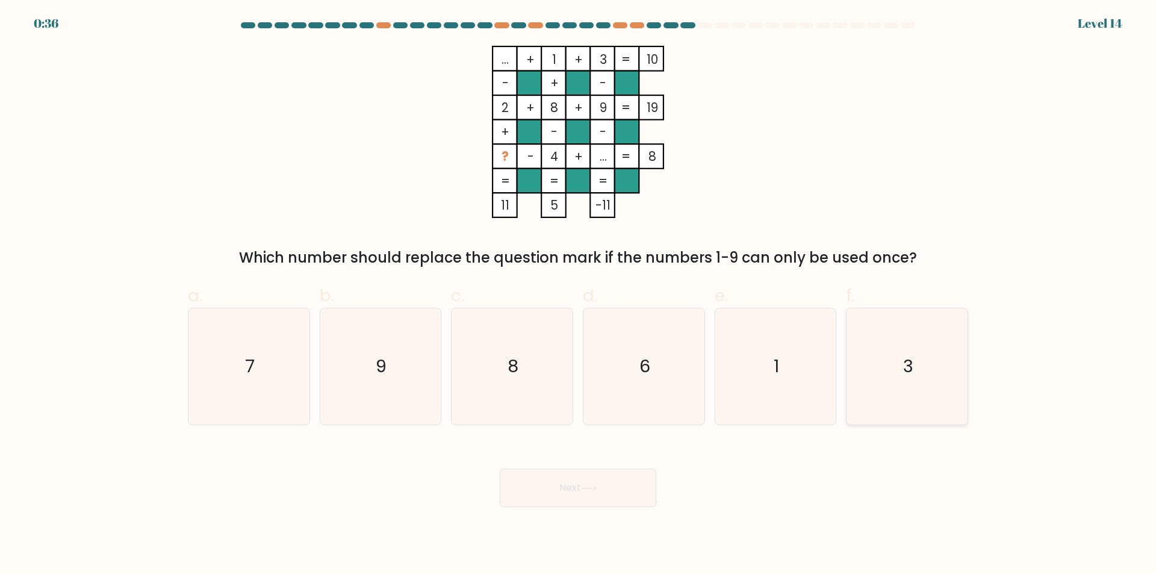
click at [905, 381] on icon "3" at bounding box center [907, 366] width 116 height 116
click at [579, 295] on input "f. 3" at bounding box center [578, 291] width 1 height 8
radio input "true"
click at [646, 362] on text "6" at bounding box center [645, 367] width 11 height 24
click at [579, 295] on input "d. 6" at bounding box center [578, 291] width 1 height 8
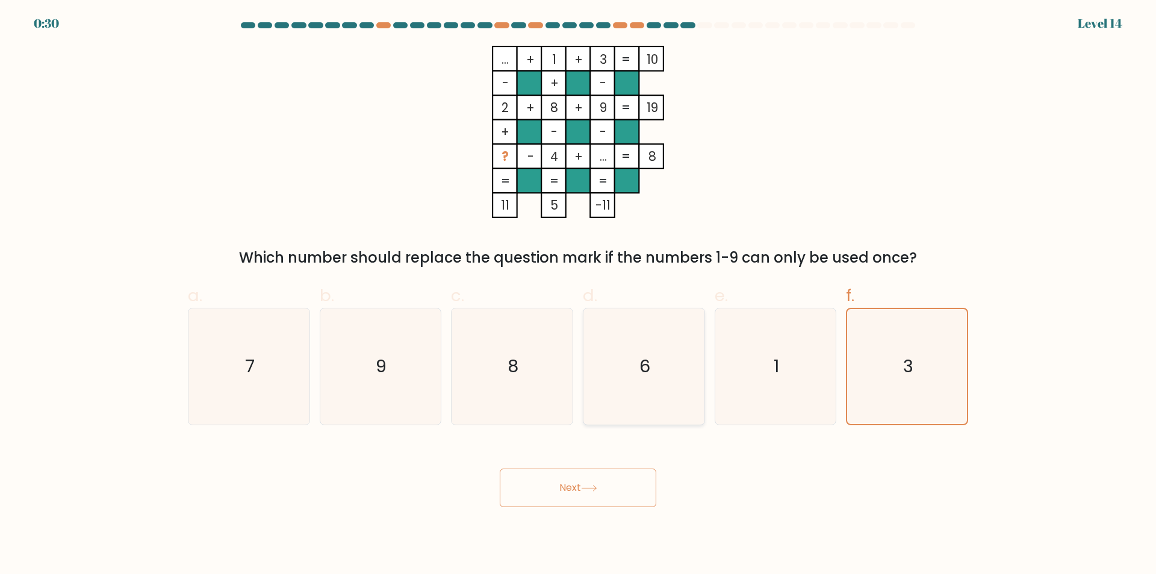
radio input "true"
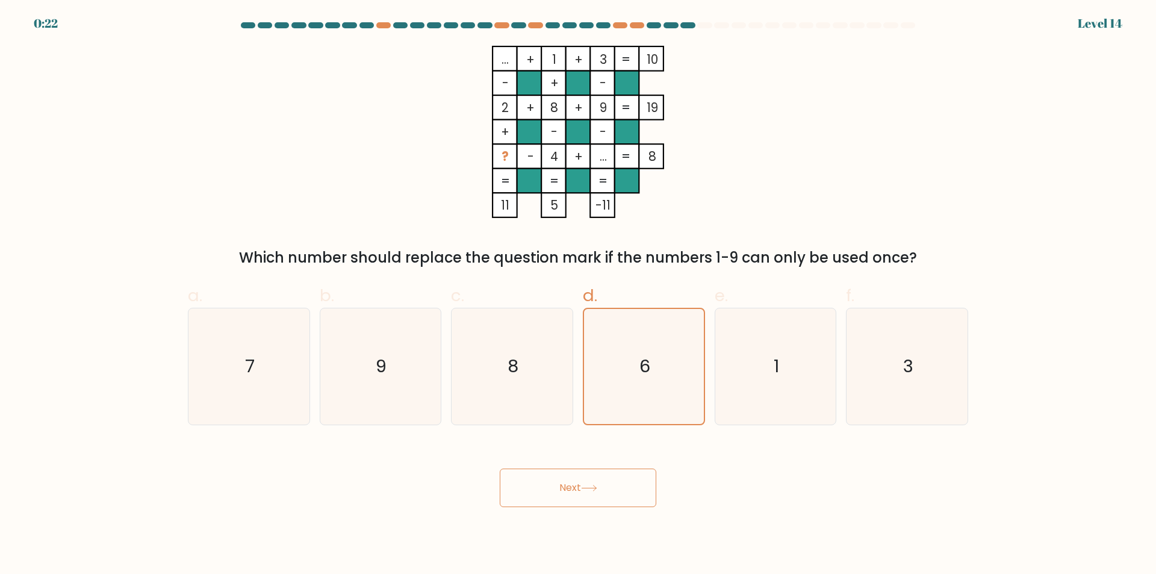
click at [569, 496] on button "Next" at bounding box center [578, 488] width 157 height 39
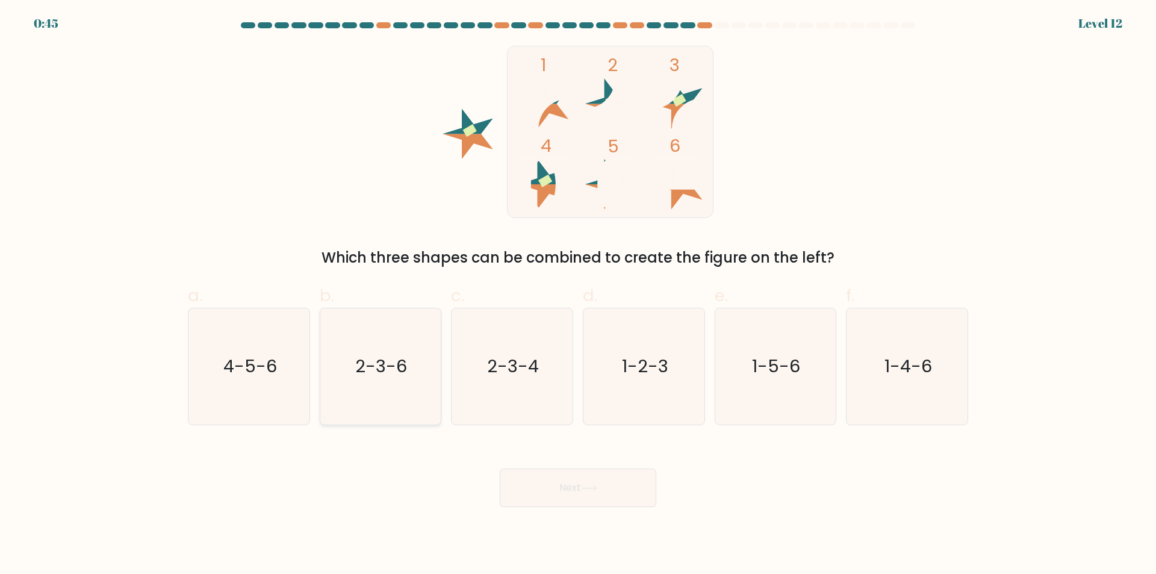
click at [392, 376] on text "2-3-6" at bounding box center [382, 367] width 52 height 24
click at [578, 295] on input "b. 2-3-6" at bounding box center [578, 291] width 1 height 8
radio input "true"
click at [569, 485] on button "Next" at bounding box center [578, 488] width 157 height 39
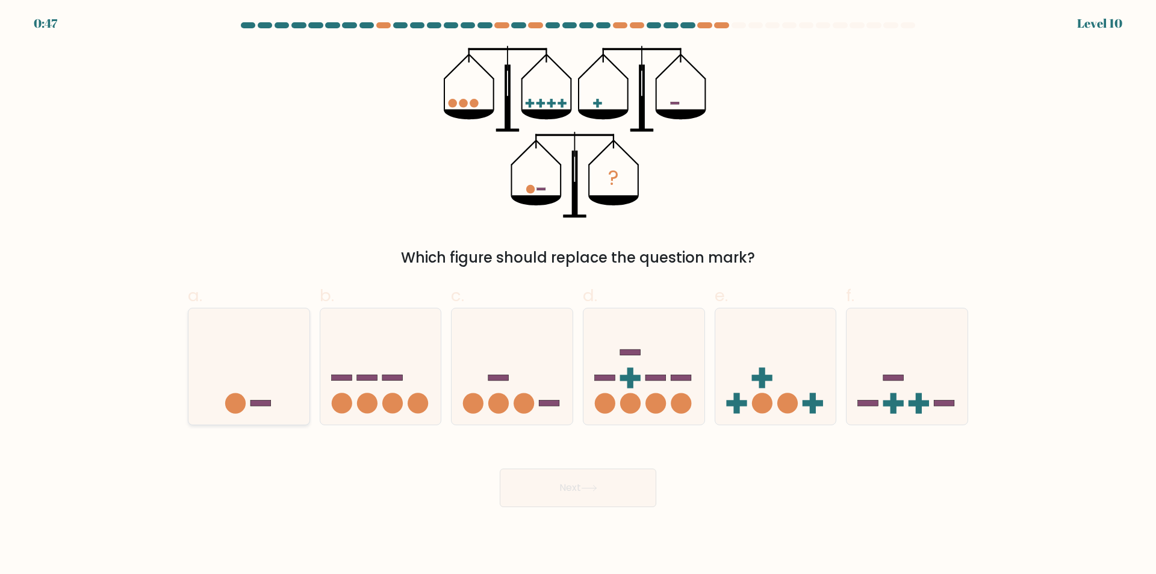
click at [272, 398] on icon at bounding box center [249, 367] width 121 height 100
click at [578, 295] on input "a." at bounding box center [578, 291] width 1 height 8
radio input "true"
click at [587, 497] on button "Next" at bounding box center [578, 488] width 157 height 39
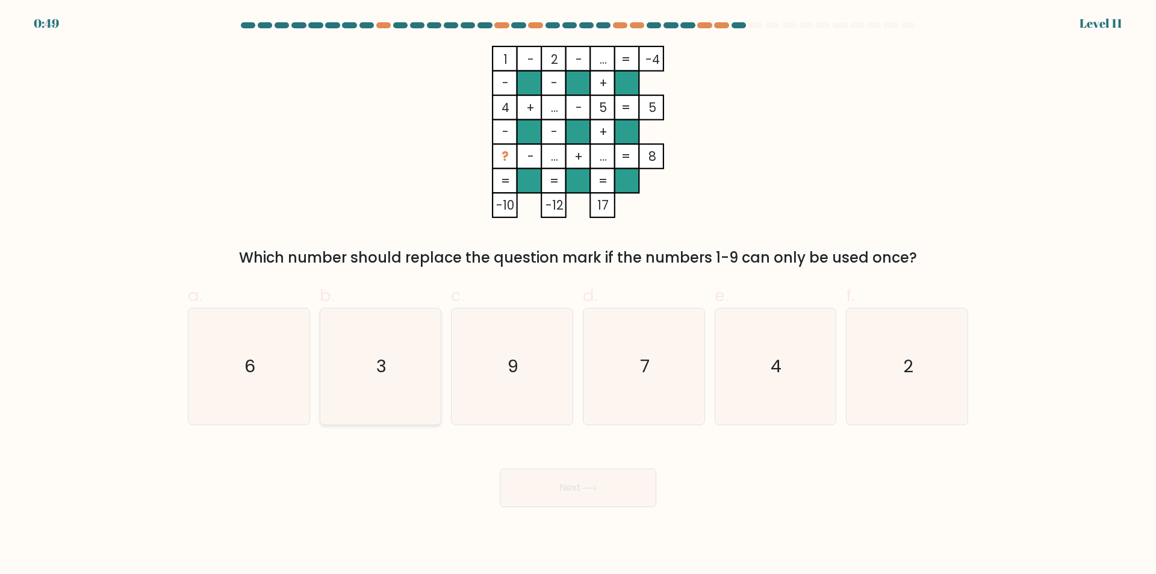
click at [419, 361] on icon "3" at bounding box center [380, 366] width 116 height 116
click at [578, 295] on input "b. 3" at bounding box center [578, 291] width 1 height 8
radio input "true"
click at [590, 469] on button "Next" at bounding box center [578, 488] width 157 height 39
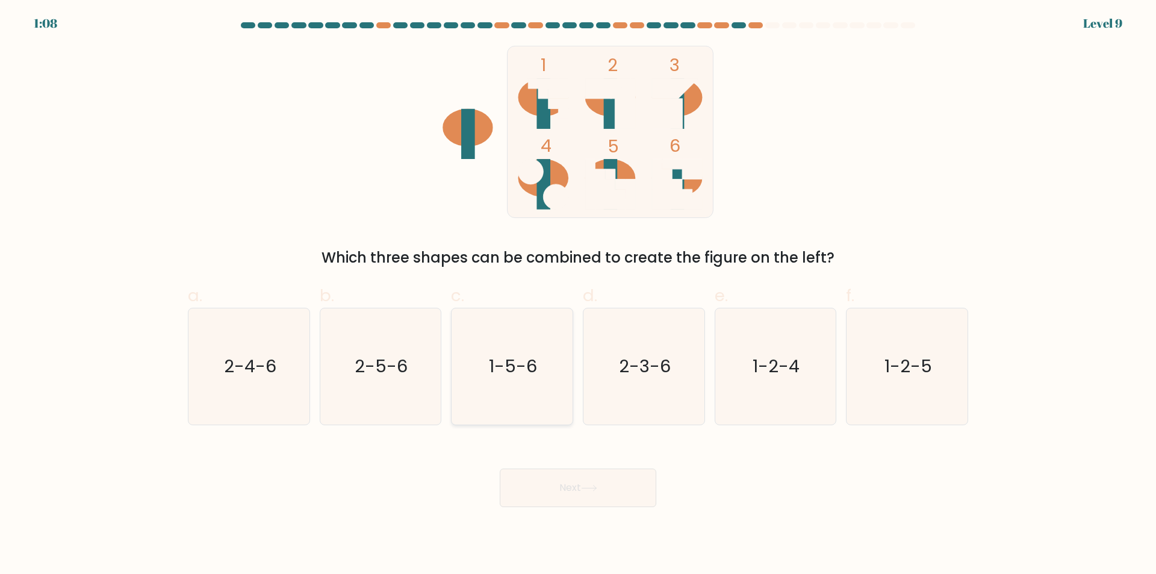
click at [525, 384] on icon "1-5-6" at bounding box center [512, 366] width 116 height 116
click at [578, 295] on input "c. 1-5-6" at bounding box center [578, 291] width 1 height 8
radio input "true"
click at [561, 475] on button "Next" at bounding box center [578, 488] width 157 height 39
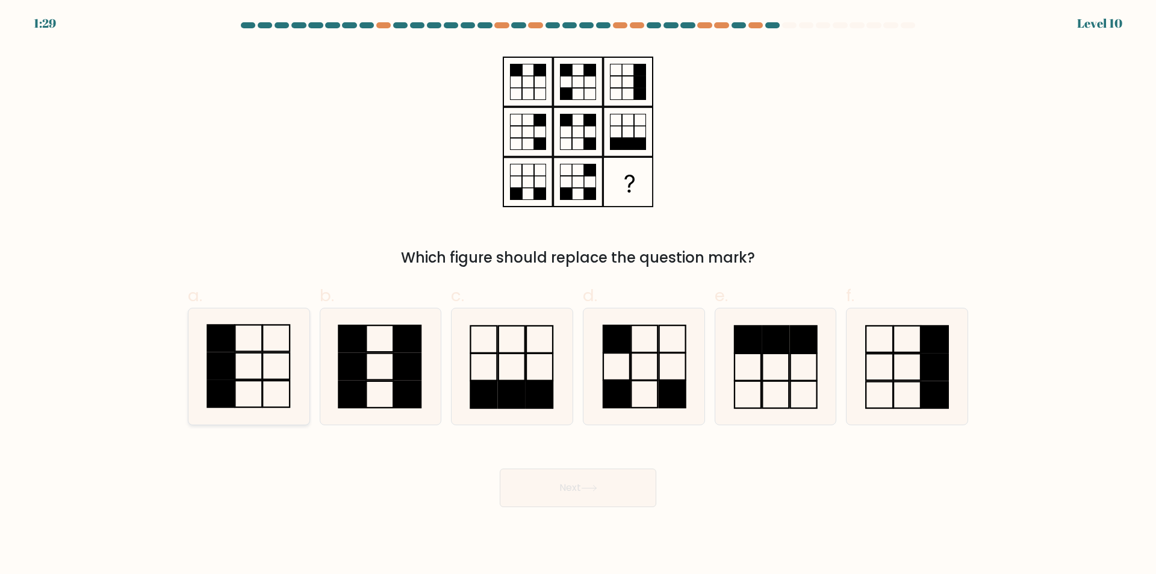
click at [263, 366] on rect at bounding box center [276, 366] width 27 height 27
click at [578, 295] on input "a." at bounding box center [578, 291] width 1 height 8
radio input "true"
click at [610, 494] on button "Next" at bounding box center [578, 488] width 157 height 39
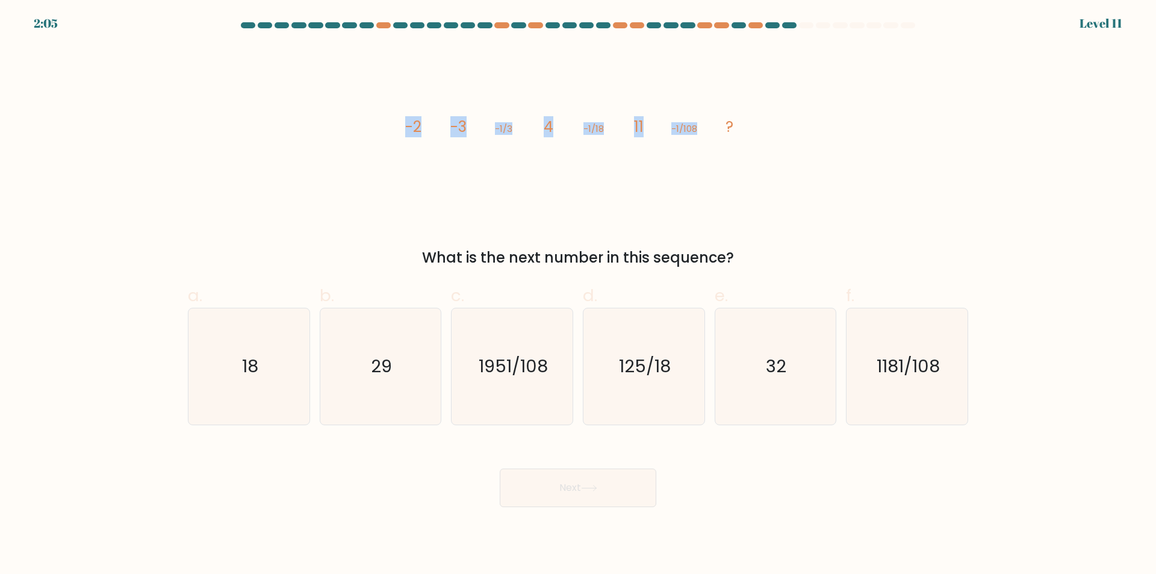
drag, startPoint x: 576, startPoint y: 128, endPoint x: 716, endPoint y: 137, distance: 139.4
click at [716, 137] on div "image/svg+xml -2 -3 -1/3 4 -1/18 11 -1/108 ? What is the next number in this se…" at bounding box center [578, 157] width 795 height 223
copy g "-2 -3 -1/3 4 -1/18 11 -1/108"
click at [816, 182] on div "image/svg+xml -2 -3 -1/3 4 -1/18 11 -1/108 ? What is the next number in this se…" at bounding box center [578, 157] width 795 height 223
click at [939, 407] on icon "1181/108" at bounding box center [907, 366] width 116 height 116
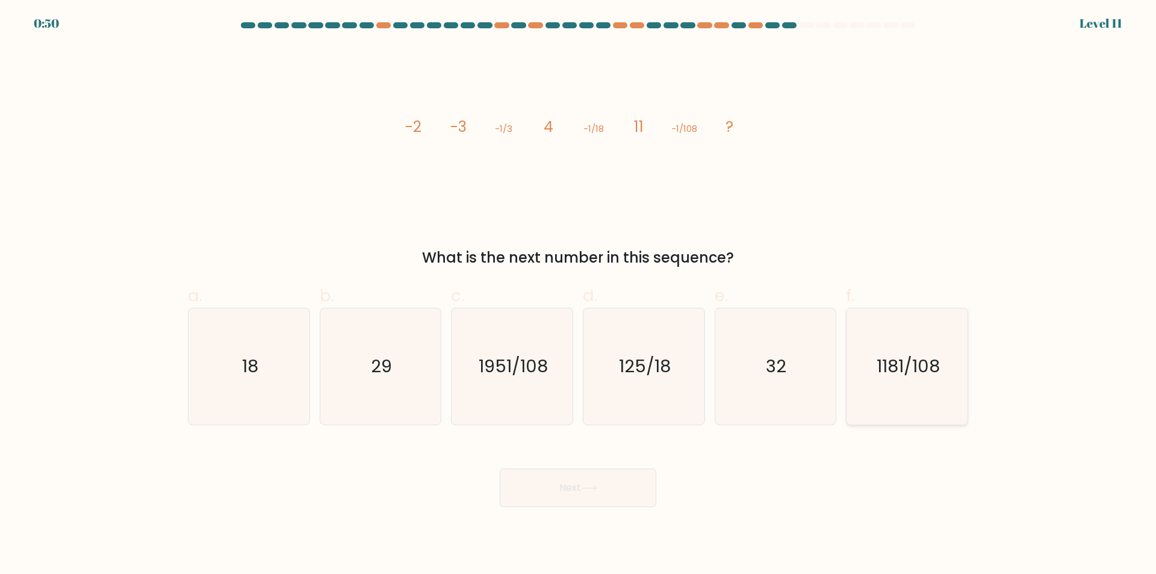
click at [579, 295] on input "f. 1181/108" at bounding box center [578, 291] width 1 height 8
radio input "true"
click at [613, 475] on button "Next" at bounding box center [578, 488] width 157 height 39
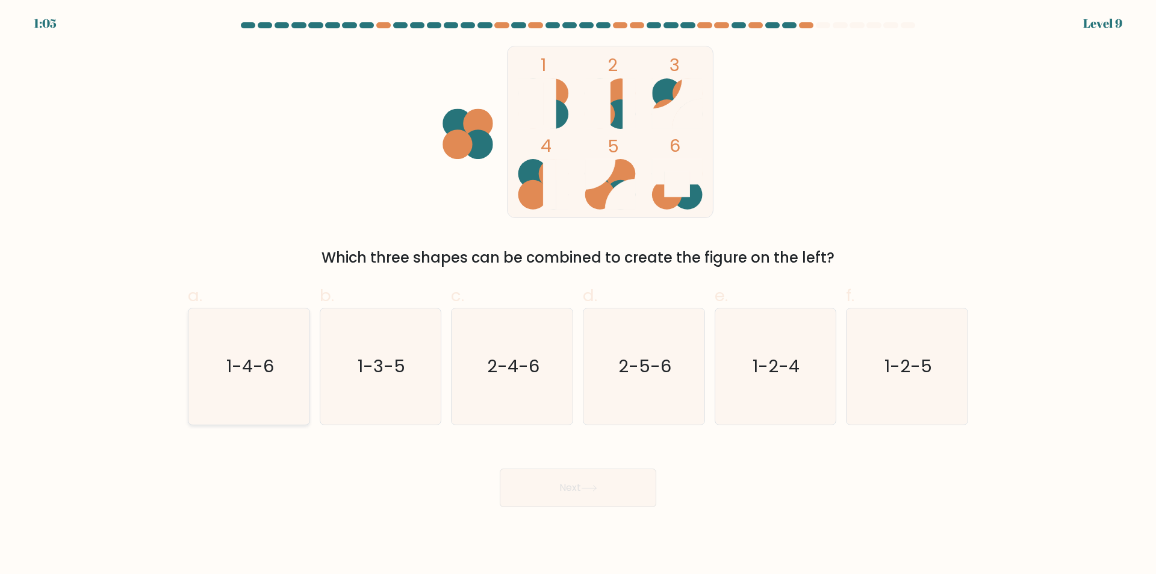
click at [248, 370] on text "1-4-6" at bounding box center [250, 367] width 48 height 24
click at [578, 295] on input "a. 1-4-6" at bounding box center [578, 291] width 1 height 8
radio input "true"
click at [592, 496] on button "Next" at bounding box center [578, 488] width 157 height 39
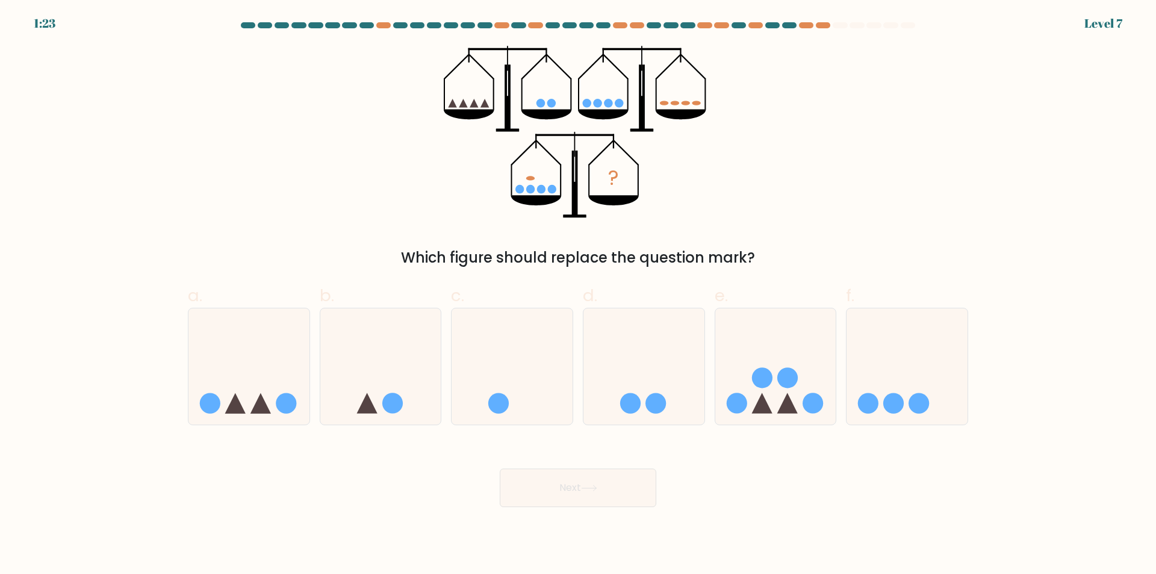
click at [817, 428] on form at bounding box center [578, 264] width 1156 height 485
click at [795, 404] on icon at bounding box center [776, 367] width 121 height 100
click at [579, 295] on input "e." at bounding box center [578, 291] width 1 height 8
radio input "true"
click at [561, 482] on button "Next" at bounding box center [578, 488] width 157 height 39
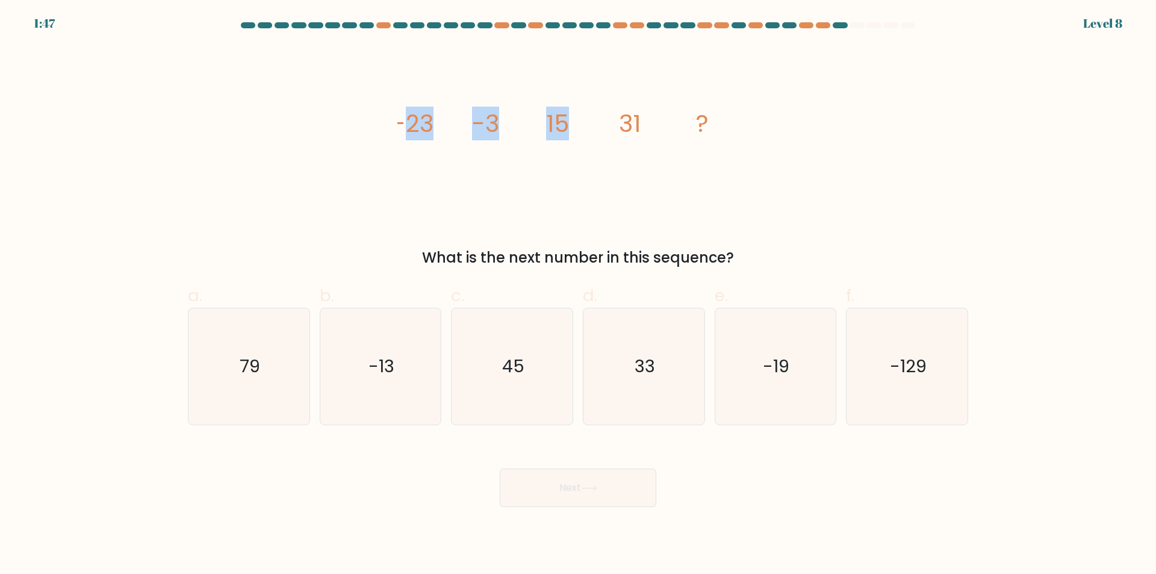
drag, startPoint x: 403, startPoint y: 126, endPoint x: 575, endPoint y: 105, distance: 172.9
click at [575, 105] on icon "image/svg+xml -23 -3 15 31 ?" at bounding box center [578, 132] width 361 height 172
drag, startPoint x: 423, startPoint y: 123, endPoint x: 663, endPoint y: 111, distance: 240.0
click at [654, 122] on div "image/svg+xml -23 -3 15 31 ? What is the next number in this sequence?" at bounding box center [578, 157] width 795 height 223
copy g "-23 -3 15 31"
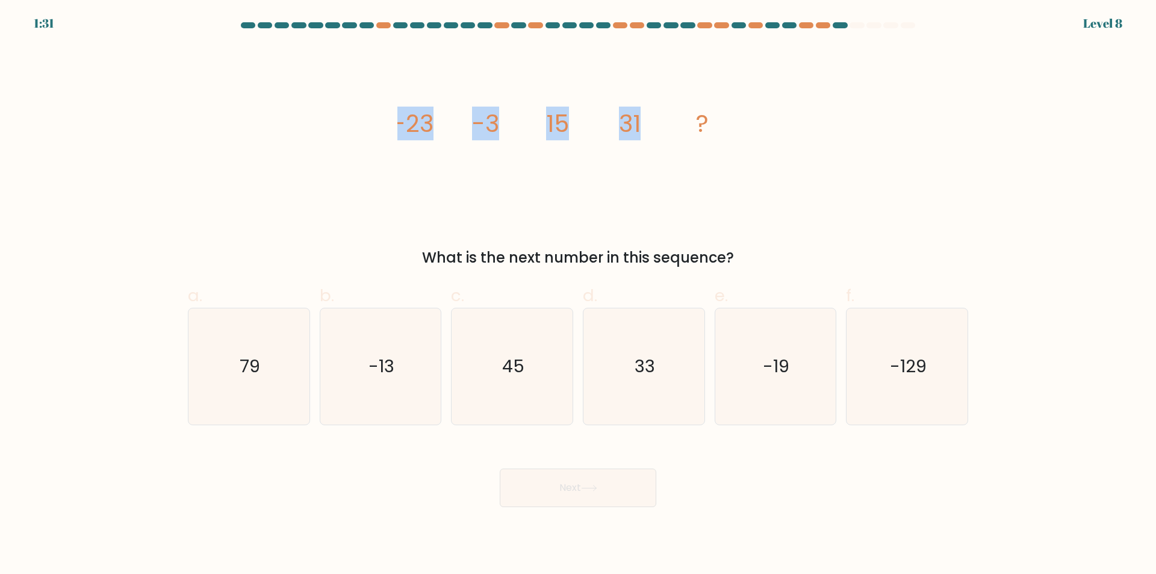
click at [417, 187] on icon "image/svg+xml -23 -3 15 31 ?" at bounding box center [578, 132] width 361 height 172
click at [543, 344] on icon "45" at bounding box center [512, 366] width 116 height 116
click at [578, 295] on input "c. 45" at bounding box center [578, 291] width 1 height 8
radio input "true"
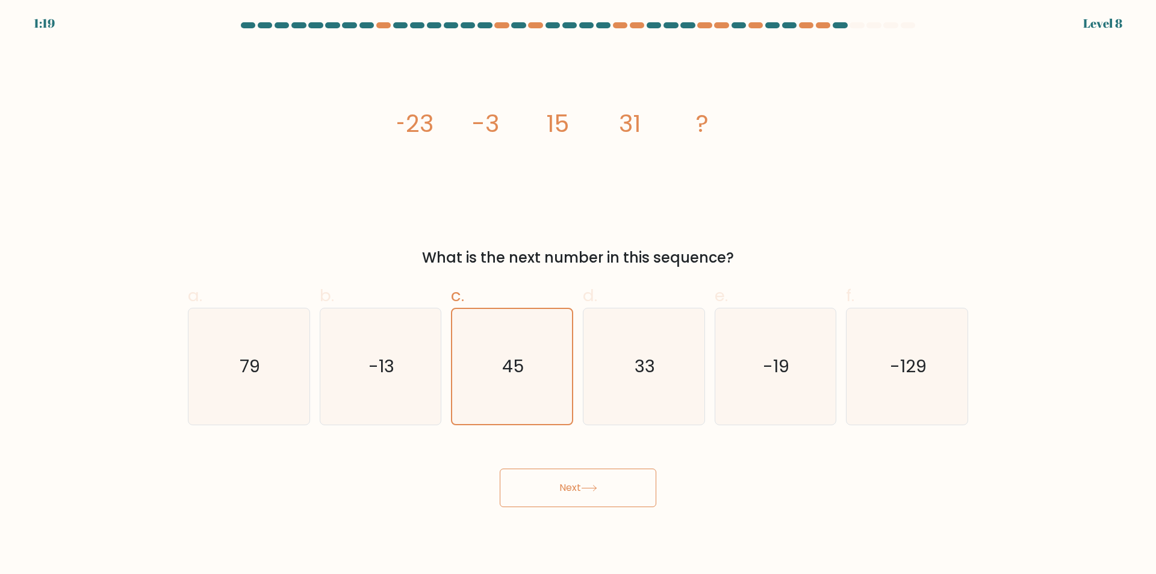
drag, startPoint x: 572, startPoint y: 489, endPoint x: 655, endPoint y: 489, distance: 83.1
click at [573, 489] on button "Next" at bounding box center [578, 488] width 157 height 39
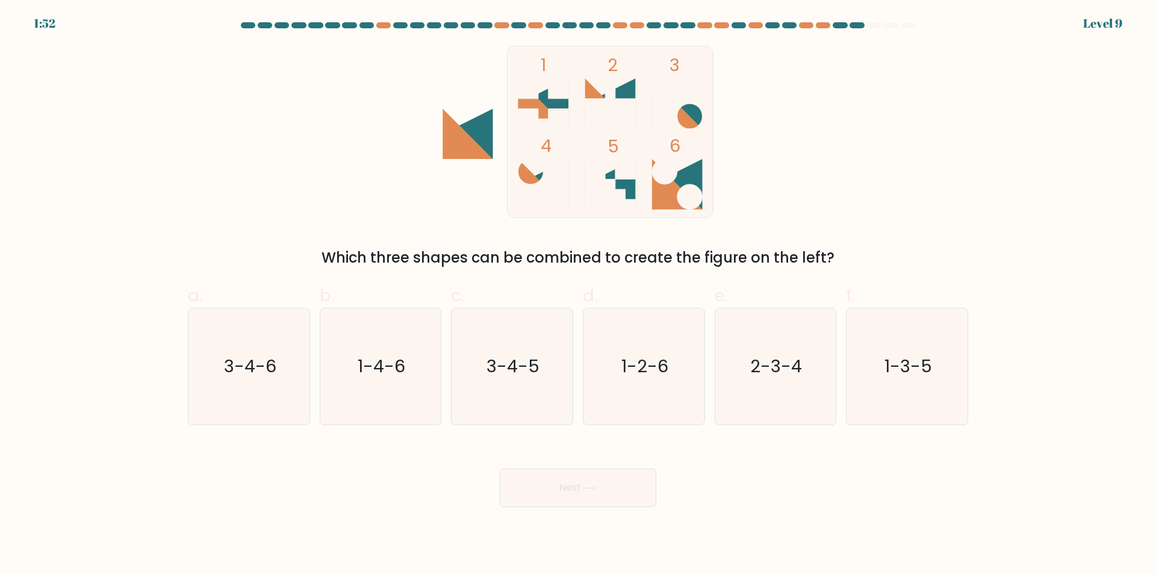
click at [620, 91] on icon at bounding box center [610, 103] width 51 height 51
click at [669, 95] on circle at bounding box center [664, 90] width 25 height 25
click at [685, 223] on div "1 2 3 4 5 6 Which three shapes can be combined to create the figure on the left?" at bounding box center [578, 157] width 795 height 223
drag, startPoint x: 217, startPoint y: 378, endPoint x: 381, endPoint y: 444, distance: 176.5
click at [218, 376] on icon "3-4-6" at bounding box center [249, 366] width 116 height 116
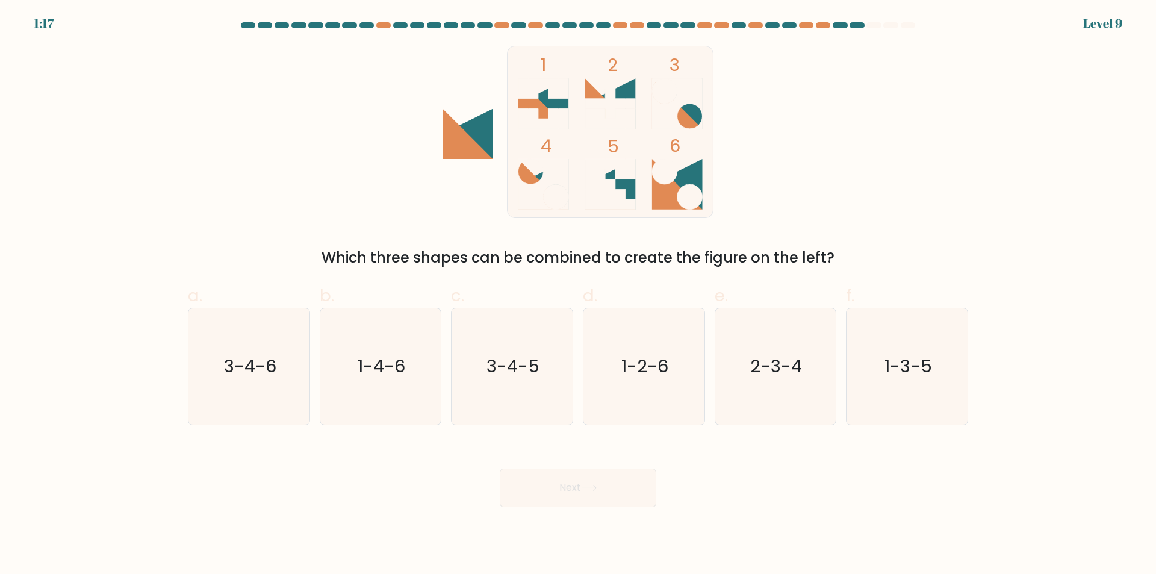
click at [578, 295] on input "a. 3-4-6" at bounding box center [578, 291] width 1 height 8
radio input "true"
click at [555, 493] on button "Next" at bounding box center [578, 488] width 157 height 39
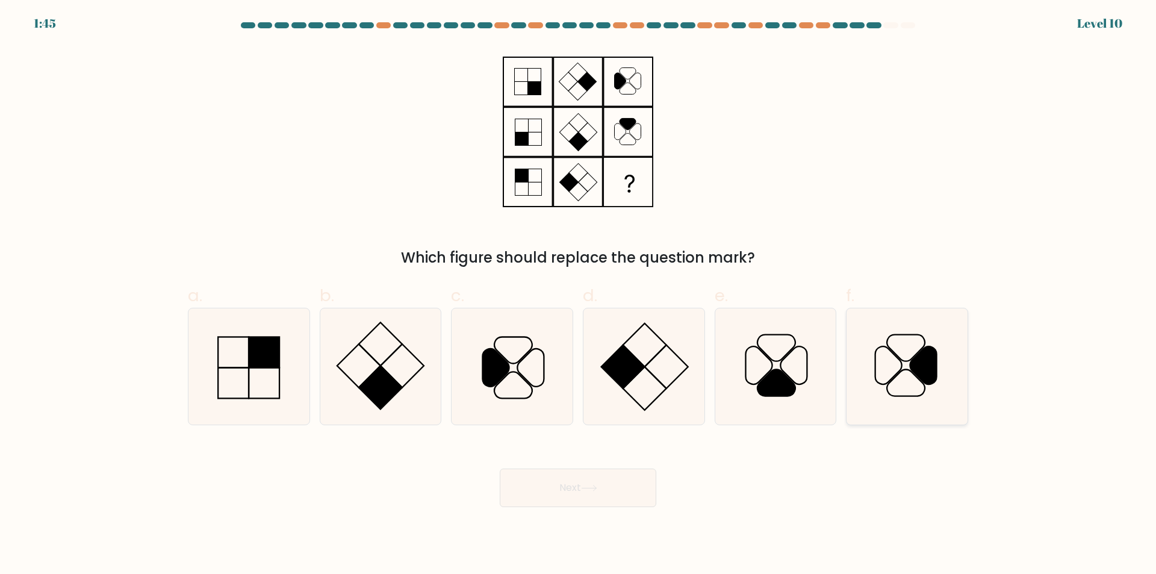
click at [926, 376] on icon at bounding box center [924, 365] width 27 height 38
click at [579, 295] on input "f." at bounding box center [578, 291] width 1 height 8
radio input "true"
click at [591, 499] on button "Next" at bounding box center [578, 488] width 157 height 39
click at [556, 491] on button "Next" at bounding box center [578, 488] width 157 height 39
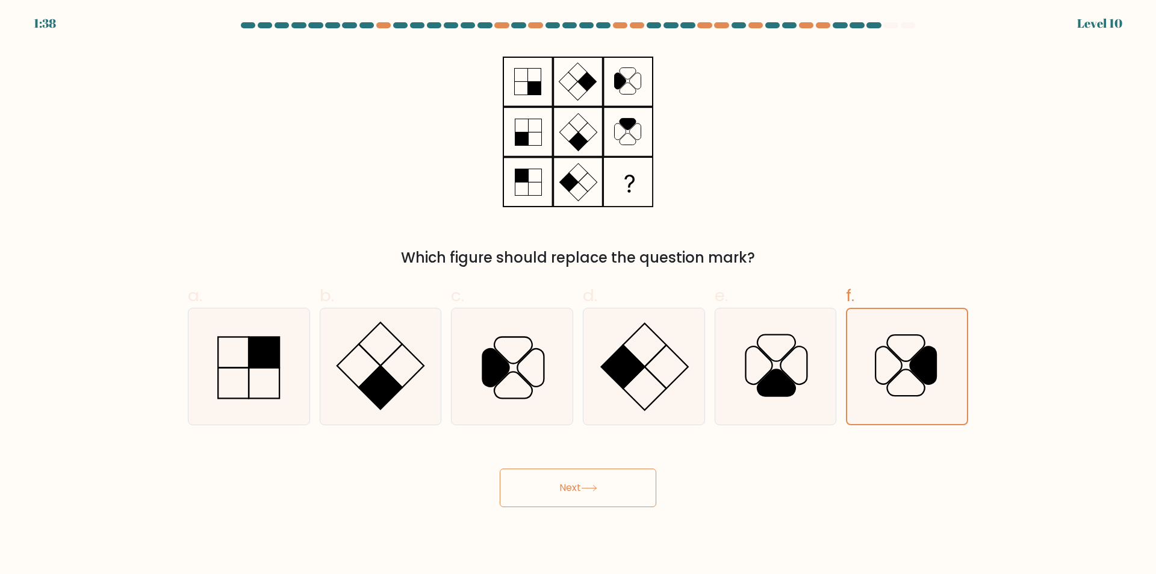
click at [902, 115] on div "Which figure should replace the question mark?" at bounding box center [578, 157] width 795 height 223
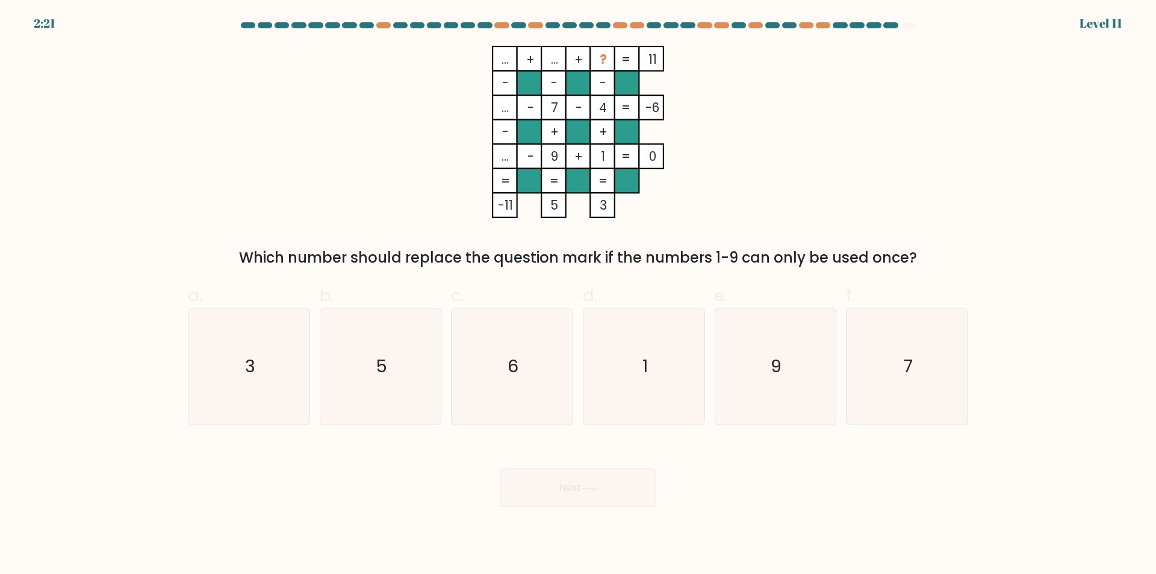
click at [839, 112] on div "... + ... + ? 11 - - - ... - 7 - 4 -6 - + + ... - 9 + 1 = 0 = = = = -11 5 3 = W…" at bounding box center [578, 157] width 795 height 223
click at [543, 381] on icon "6" at bounding box center [512, 366] width 116 height 116
click at [578, 295] on input "c. 6" at bounding box center [578, 291] width 1 height 8
radio input "true"
click at [586, 481] on button "Next" at bounding box center [578, 488] width 157 height 39
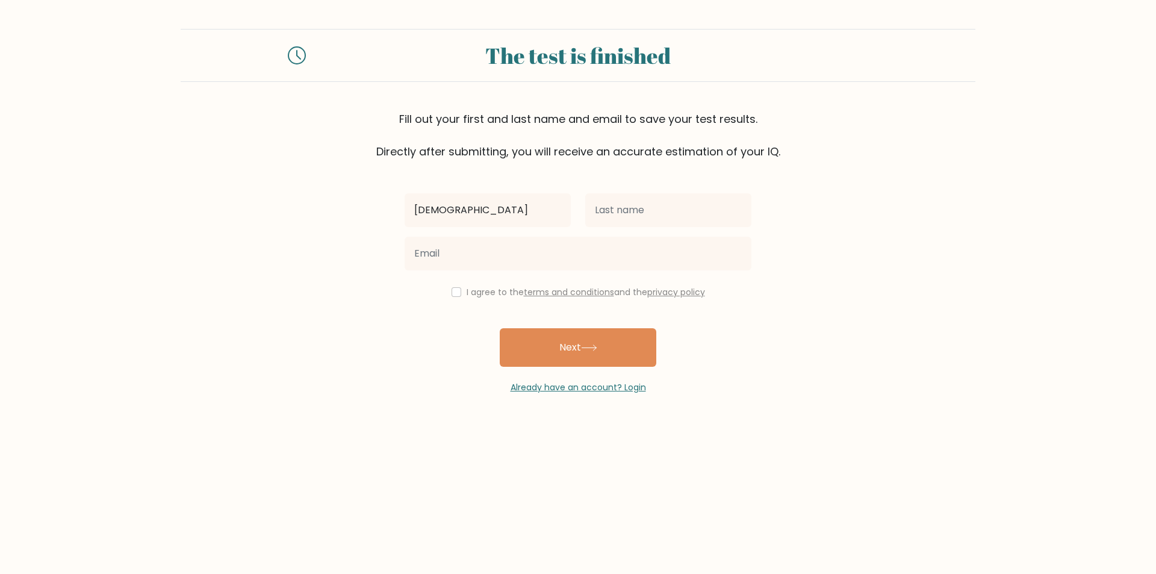
type input "Cristinel"
type input "Lagos"
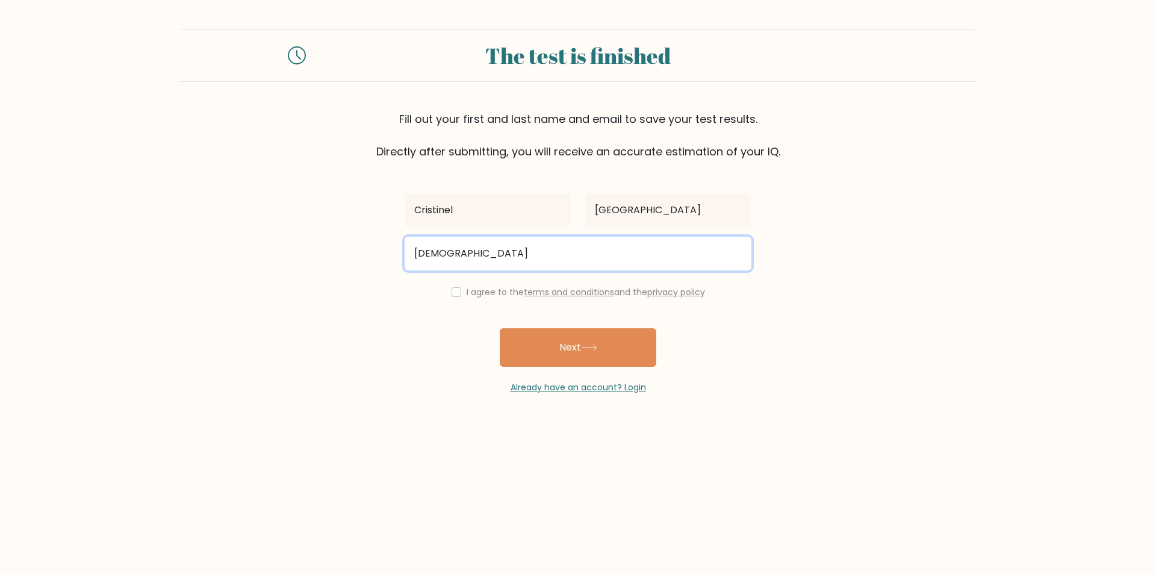
type input "cristinel010198@gmail.com"
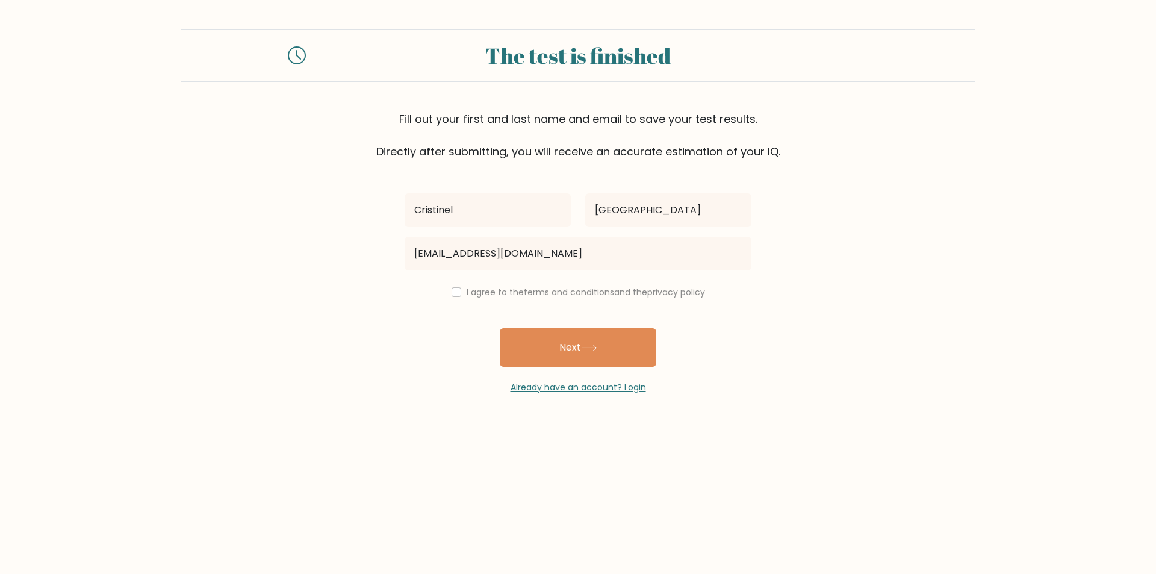
click at [483, 280] on div "Cristinel Lagos cristinel010198@gmail.com I agree to the terms and conditions a…" at bounding box center [578, 277] width 361 height 234
click at [480, 291] on label "I agree to the terms and conditions and the privacy policy" at bounding box center [586, 292] width 239 height 12
click at [456, 294] on input "checkbox" at bounding box center [457, 292] width 10 height 10
checkbox input "true"
click at [534, 342] on button "Next" at bounding box center [578, 347] width 157 height 39
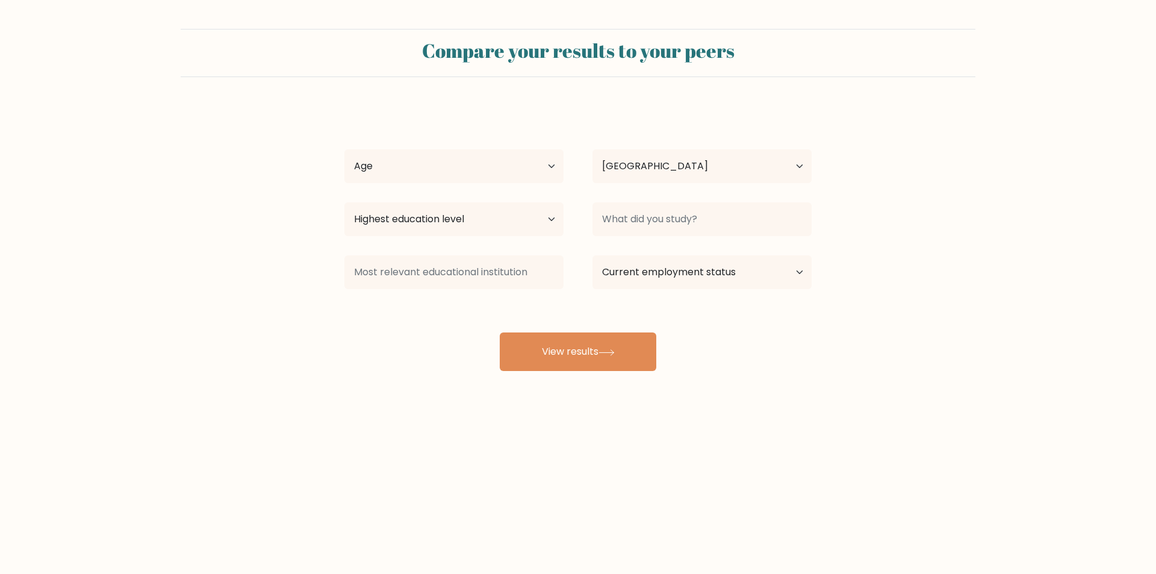
select select "US"
click at [451, 181] on select "Age Under [DEMOGRAPHIC_DATA] [DEMOGRAPHIC_DATA] [DEMOGRAPHIC_DATA] [DEMOGRAPHIC…" at bounding box center [454, 166] width 219 height 34
select select "25_34"
click at [345, 149] on select "Age Under [DEMOGRAPHIC_DATA] [DEMOGRAPHIC_DATA] [DEMOGRAPHIC_DATA] [DEMOGRAPHIC…" at bounding box center [454, 166] width 219 height 34
click at [497, 214] on select "Highest education level No schooling Primary Lower Secondary Upper Secondary Oc…" at bounding box center [454, 219] width 219 height 34
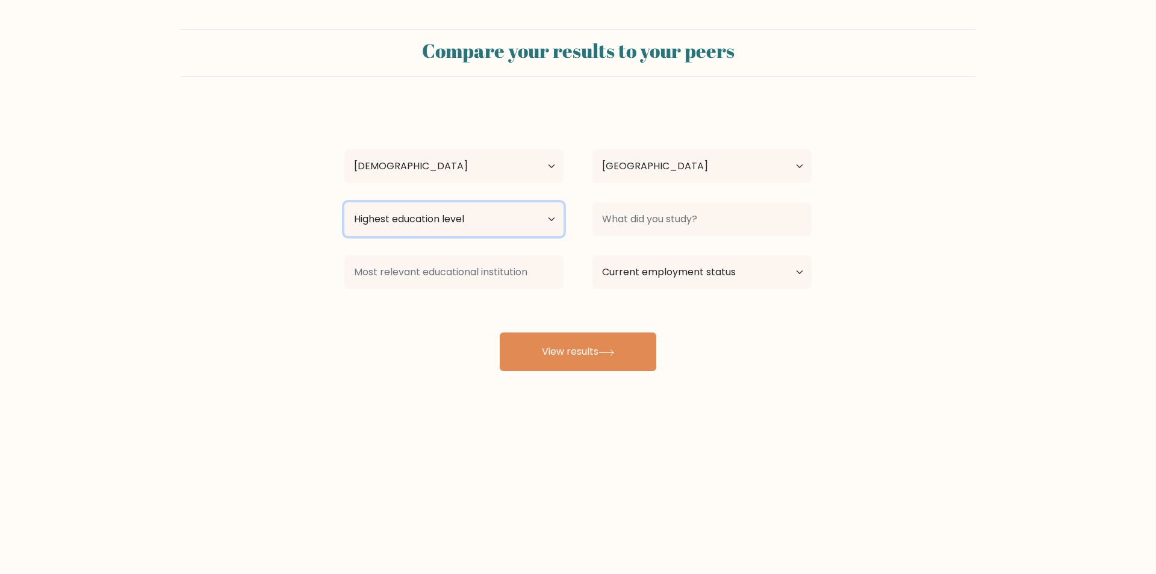
select select "bachelors_degree"
click at [345, 202] on select "Highest education level No schooling Primary Lower Secondary Upper Secondary Oc…" at bounding box center [454, 219] width 219 height 34
click at [712, 175] on select "Country Afghanistan Albania Algeria American Samoa Andorra Angola Anguilla Anta…" at bounding box center [702, 166] width 219 height 34
select select "PH"
click at [593, 149] on select "Country Afghanistan Albania Algeria American Samoa Andorra Angola Anguilla Anta…" at bounding box center [702, 166] width 219 height 34
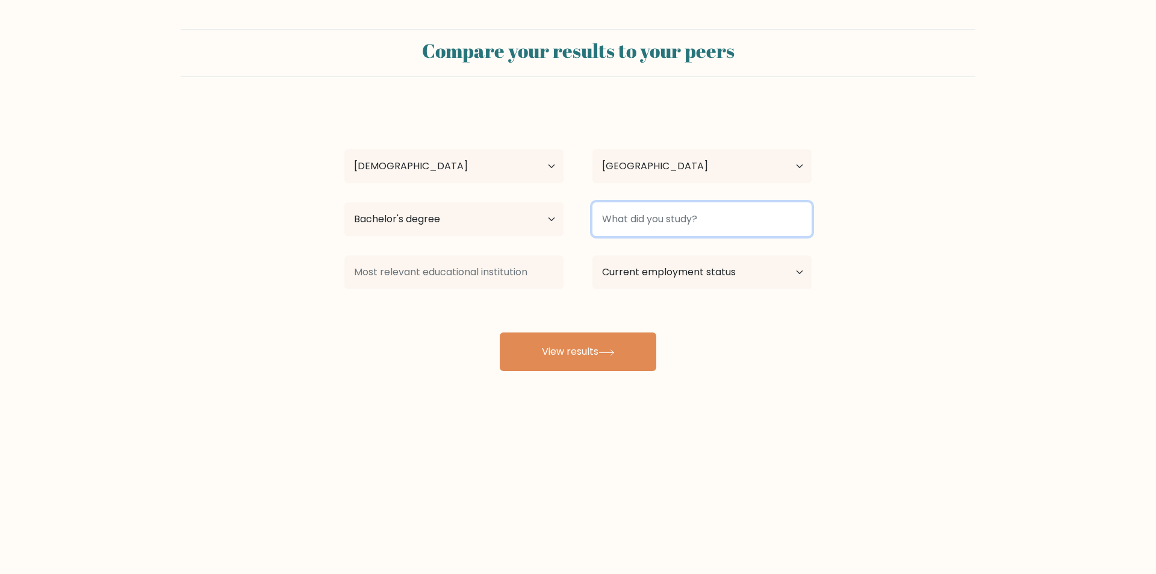
click at [664, 210] on input at bounding box center [702, 219] width 219 height 34
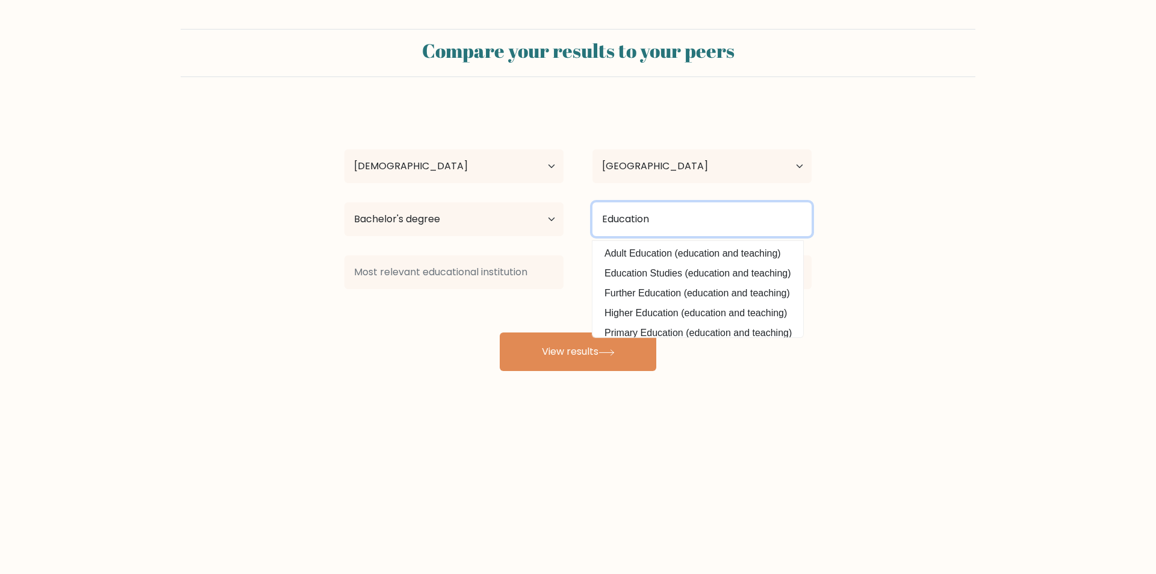
click at [500, 332] on button "View results" at bounding box center [578, 351] width 157 height 39
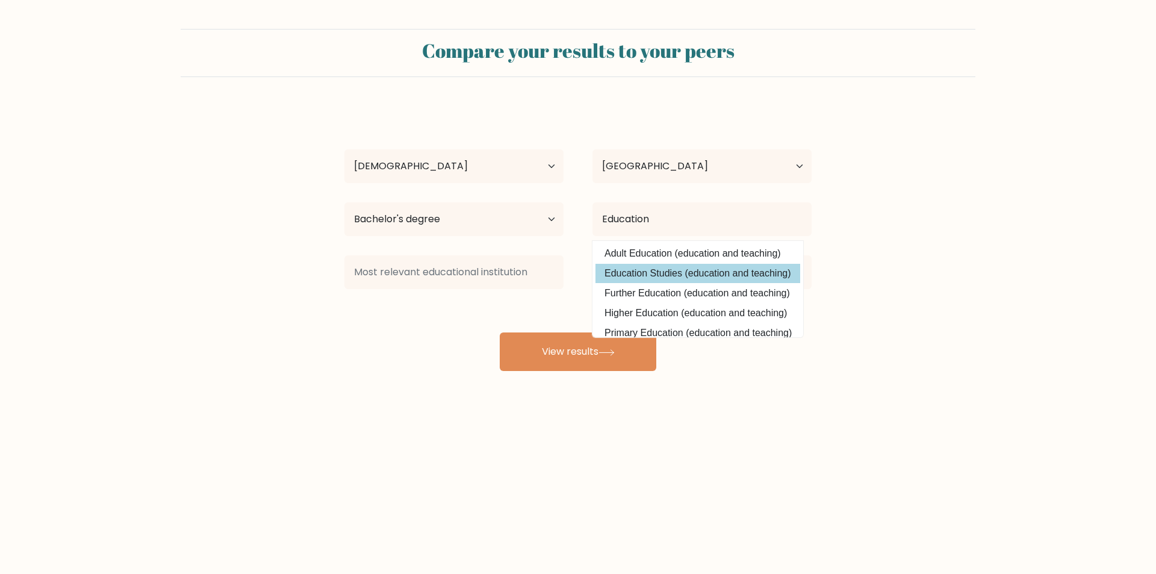
click at [689, 275] on option "Education Studies (education and teaching)" at bounding box center [698, 273] width 205 height 19
type input "Education Studies"
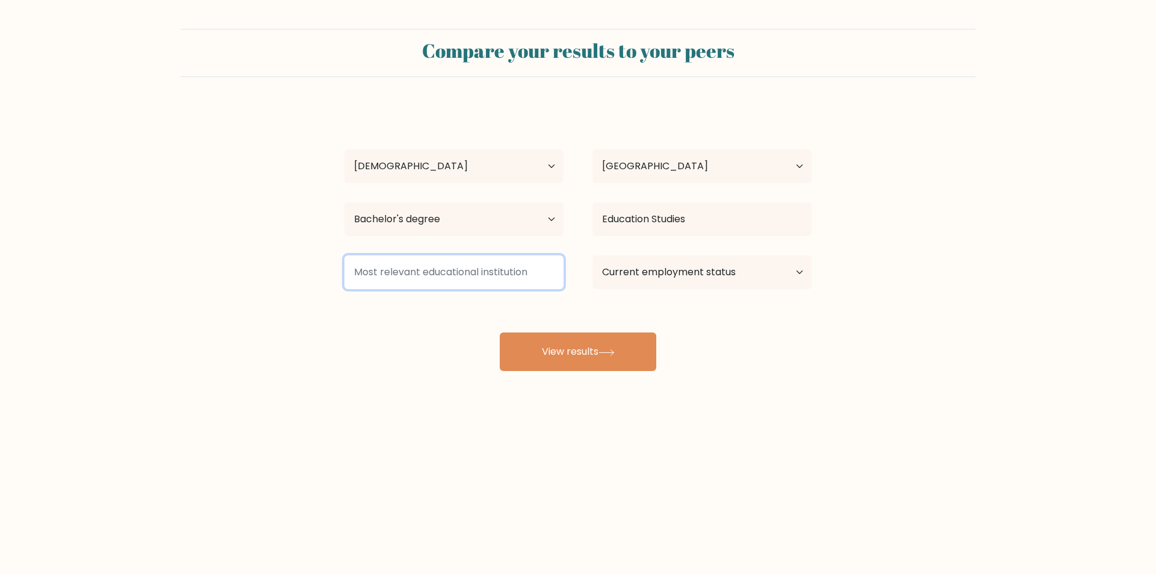
click at [519, 272] on input at bounding box center [454, 272] width 219 height 34
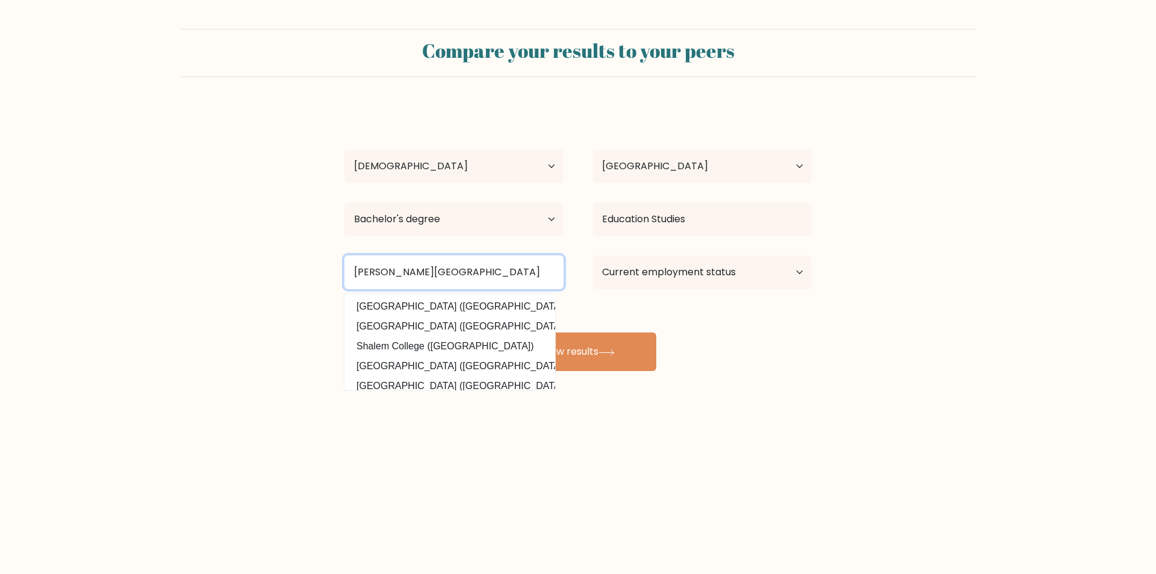
type input "Norzagaray College"
click at [500, 332] on button "View results" at bounding box center [578, 351] width 157 height 39
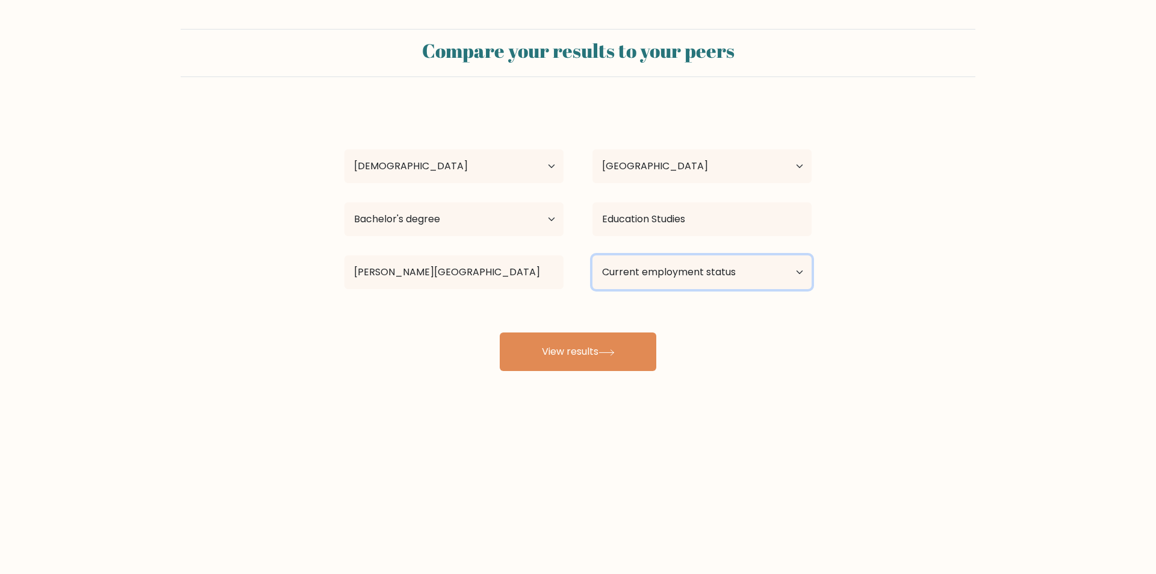
click at [673, 282] on select "Current employment status Employed Student Retired Other / prefer not to answer" at bounding box center [702, 272] width 219 height 34
select select "other"
click at [593, 255] on select "Current employment status Employed Student Retired Other / prefer not to answer" at bounding box center [702, 272] width 219 height 34
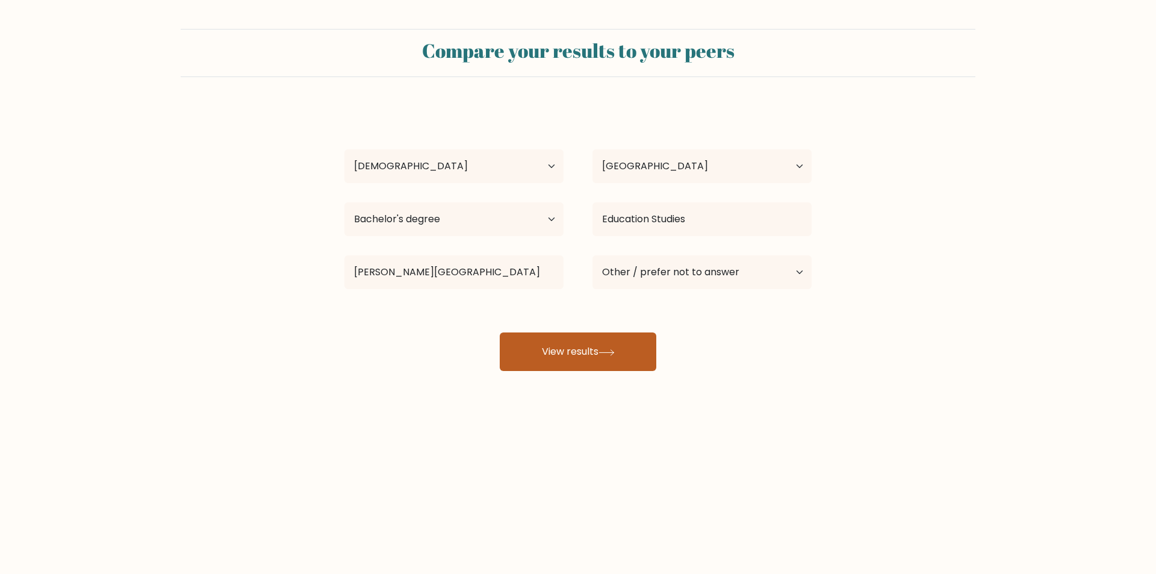
click at [599, 357] on button "View results" at bounding box center [578, 351] width 157 height 39
